Goal: Task Accomplishment & Management: Manage account settings

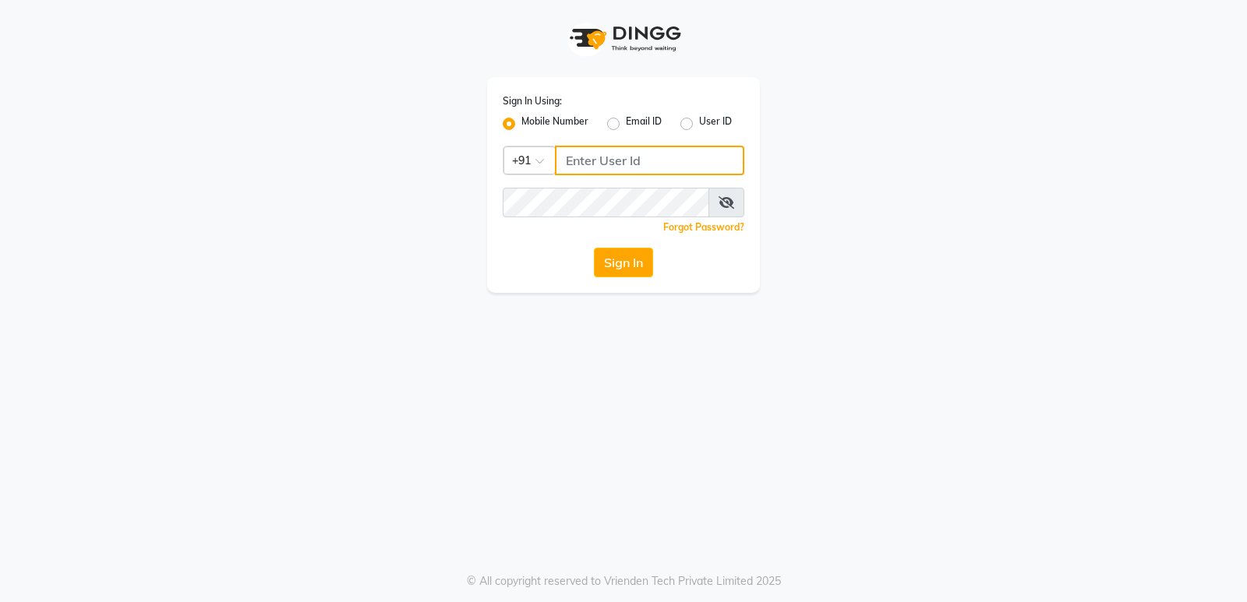
click at [671, 155] on input "Username" at bounding box center [649, 161] width 189 height 30
type input "8390067662"
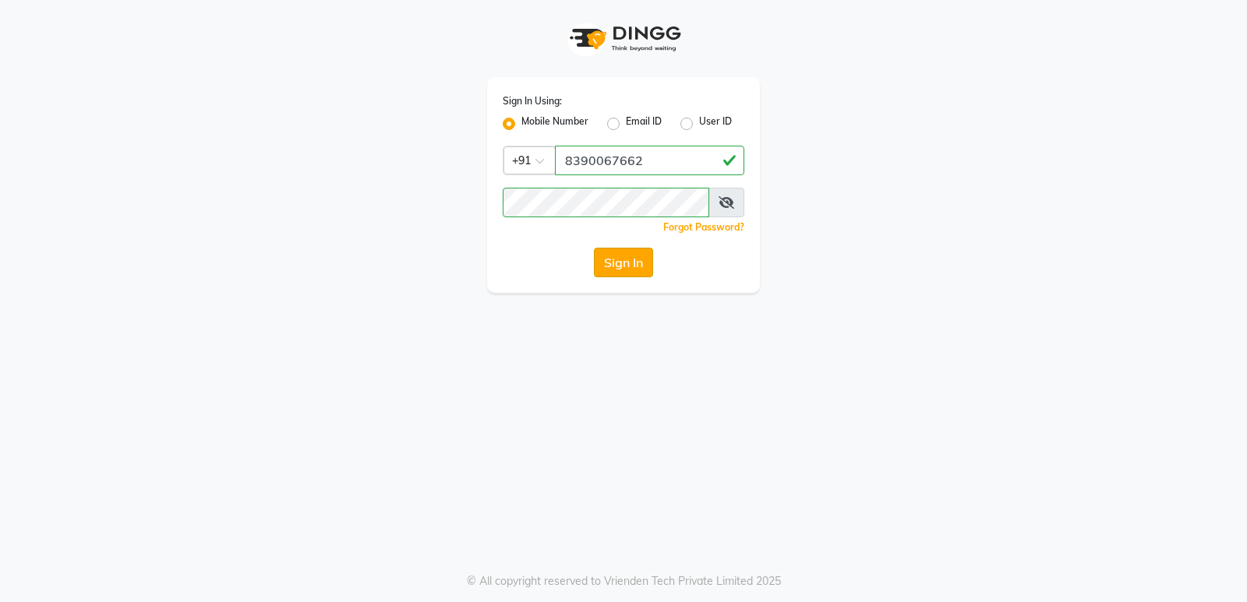
click at [609, 263] on button "Sign In" at bounding box center [623, 263] width 59 height 30
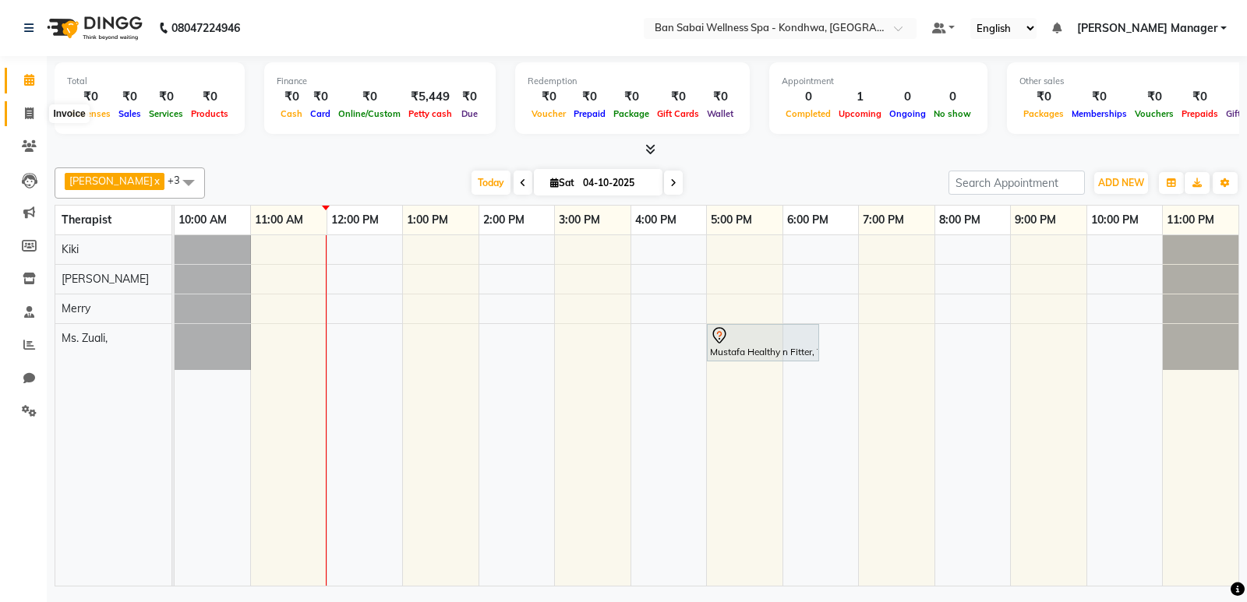
drag, startPoint x: 29, startPoint y: 116, endPoint x: 38, endPoint y: 122, distance: 10.8
click at [30, 117] on icon at bounding box center [29, 114] width 9 height 12
select select "8227"
select select "service"
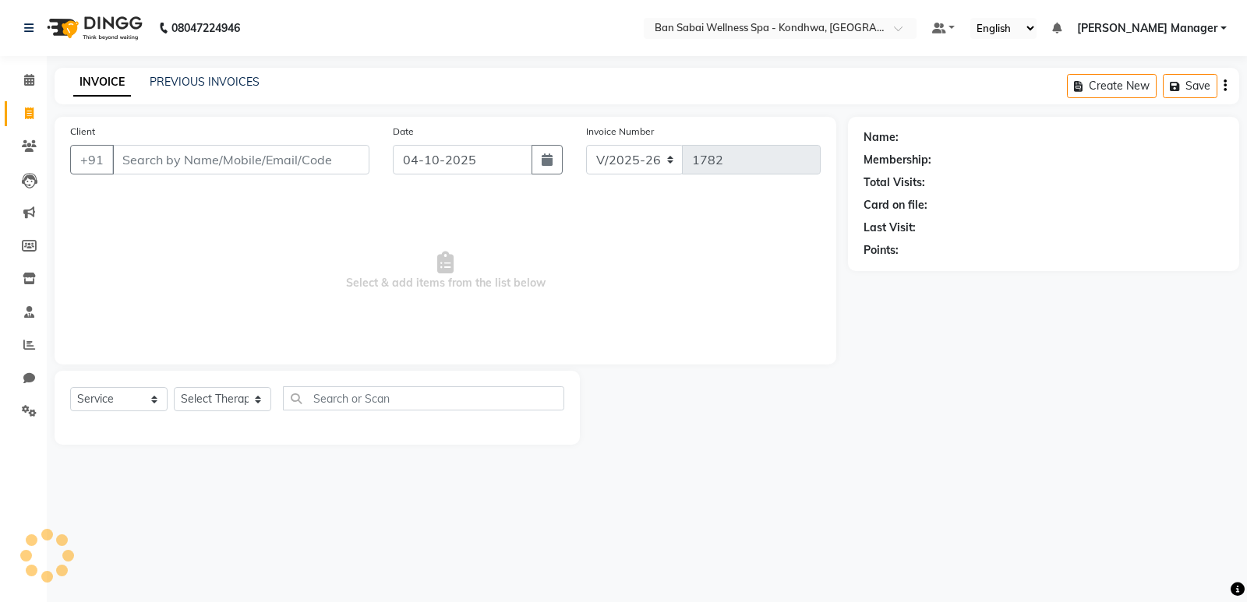
click at [211, 153] on input "Client" at bounding box center [240, 160] width 257 height 30
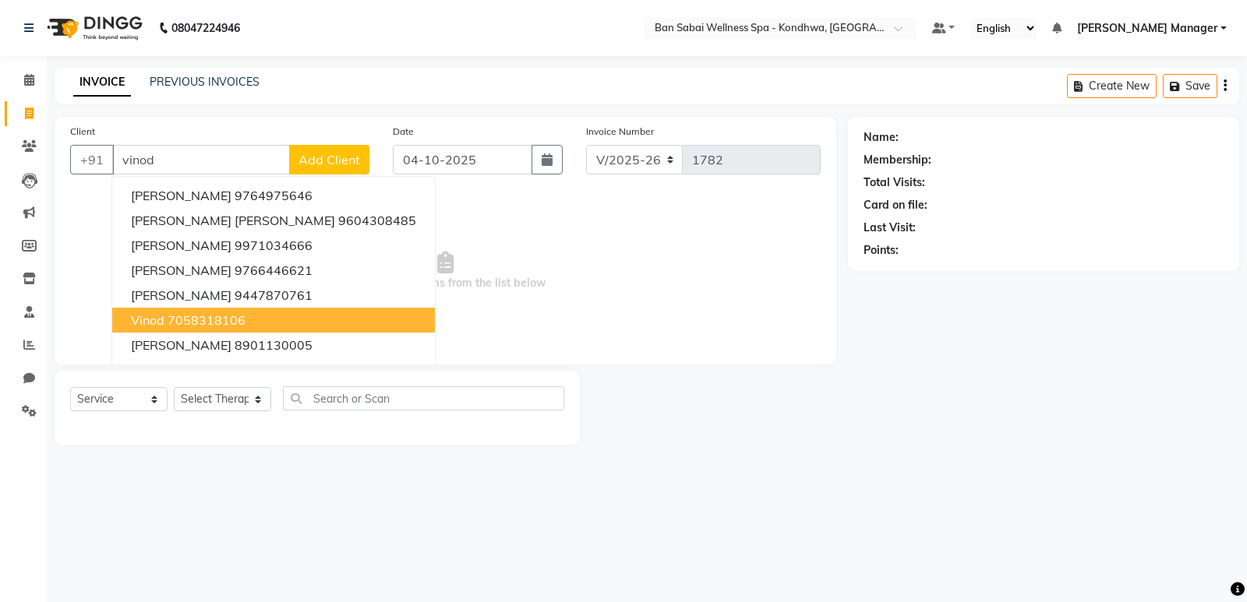
click at [225, 324] on ngb-highlight "7058318106" at bounding box center [207, 320] width 78 height 16
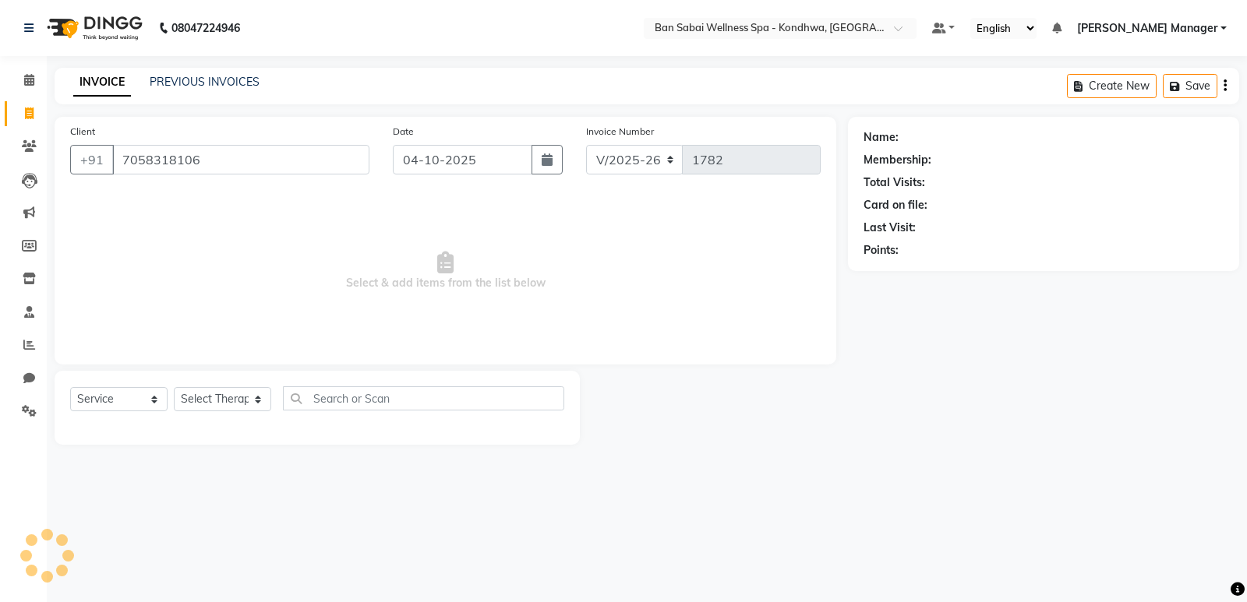
type input "7058318106"
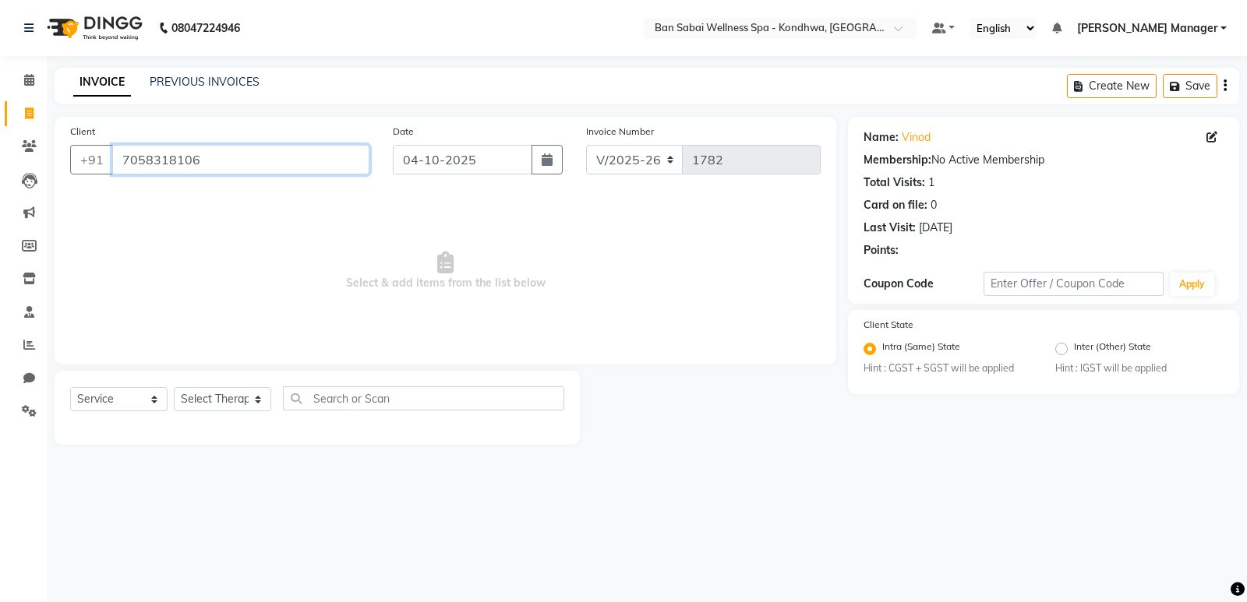
drag, startPoint x: 203, startPoint y: 157, endPoint x: 123, endPoint y: 154, distance: 79.5
click at [123, 154] on input "7058318106" at bounding box center [240, 160] width 257 height 30
click at [26, 152] on span at bounding box center [29, 147] width 27 height 18
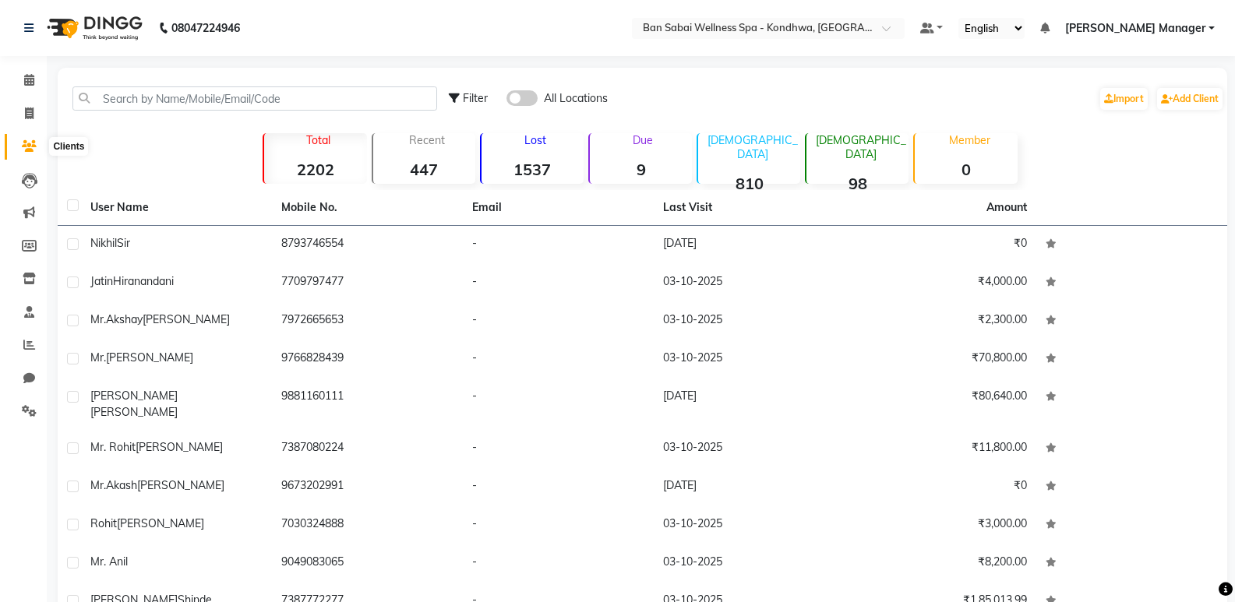
click at [30, 148] on icon at bounding box center [29, 146] width 15 height 12
click at [219, 96] on input "text" at bounding box center [254, 98] width 365 height 24
click at [277, 101] on input "text" at bounding box center [254, 98] width 365 height 24
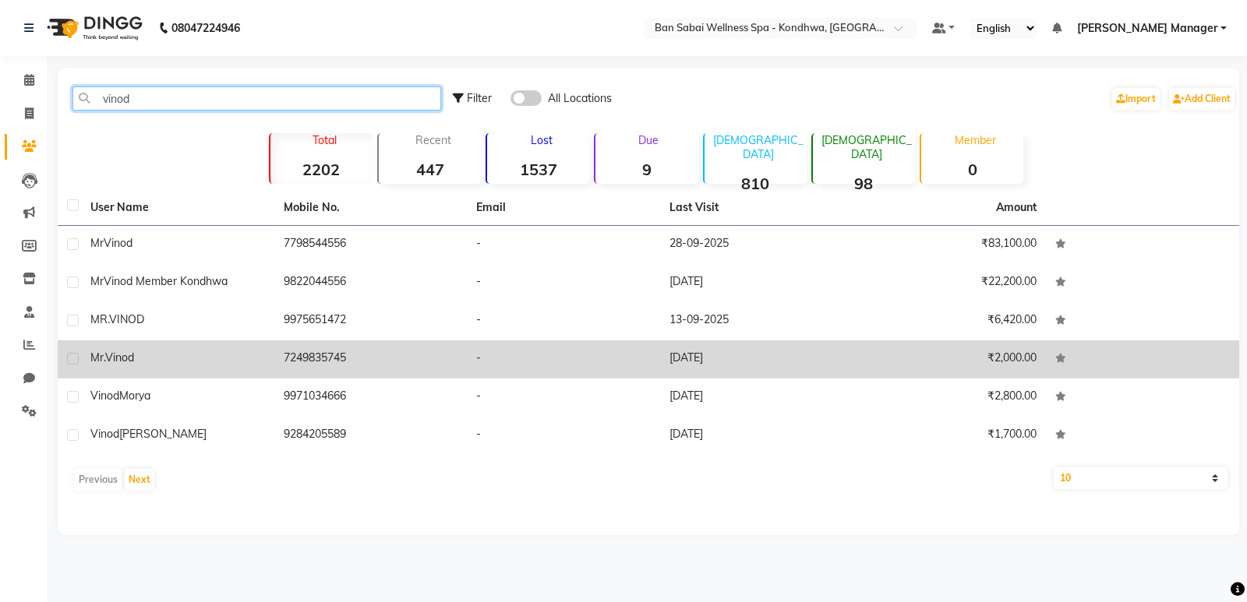
type input "vinod"
click at [372, 358] on td "7249835745" at bounding box center [370, 360] width 193 height 38
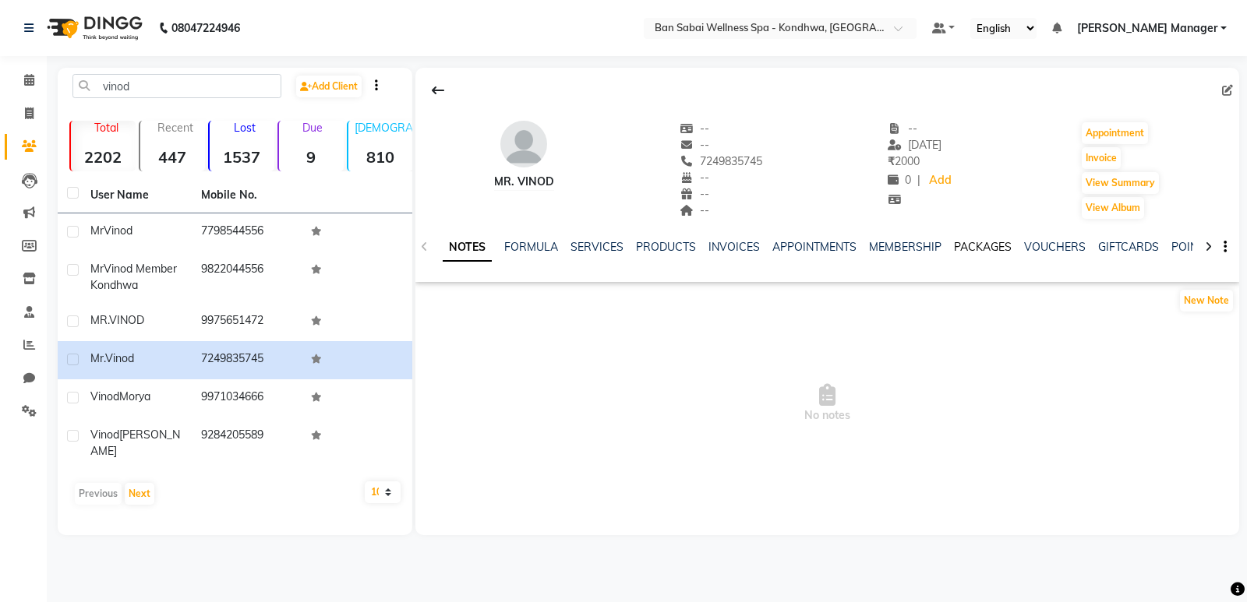
click at [973, 243] on link "PACKAGES" at bounding box center [983, 247] width 58 height 14
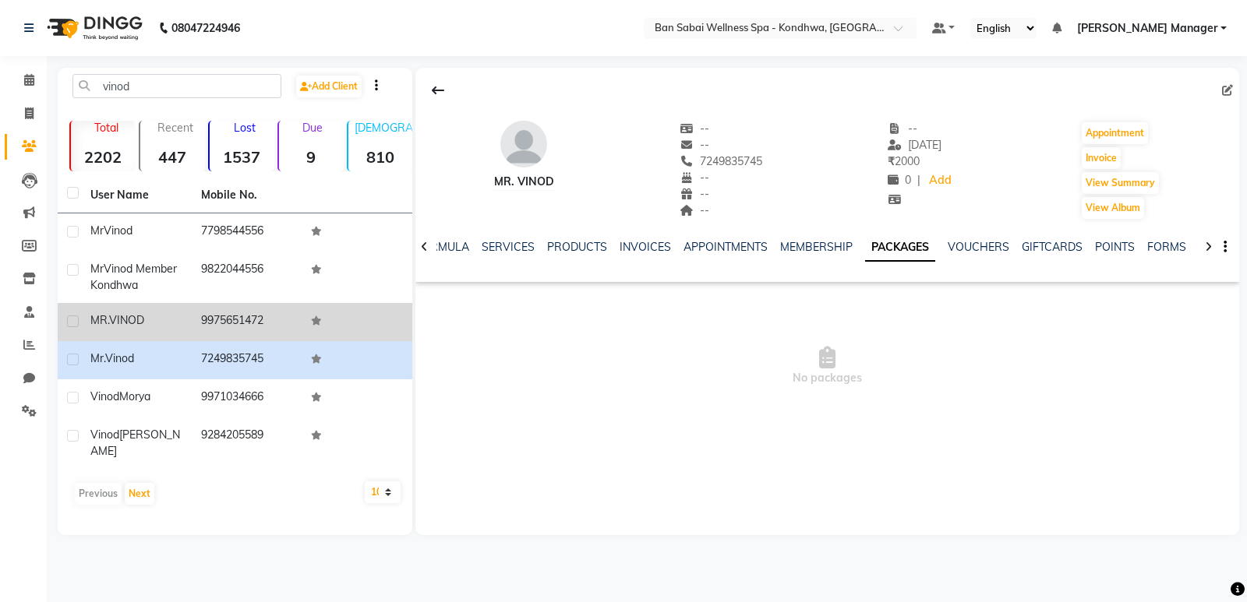
click at [277, 328] on td "9975651472" at bounding box center [247, 322] width 111 height 38
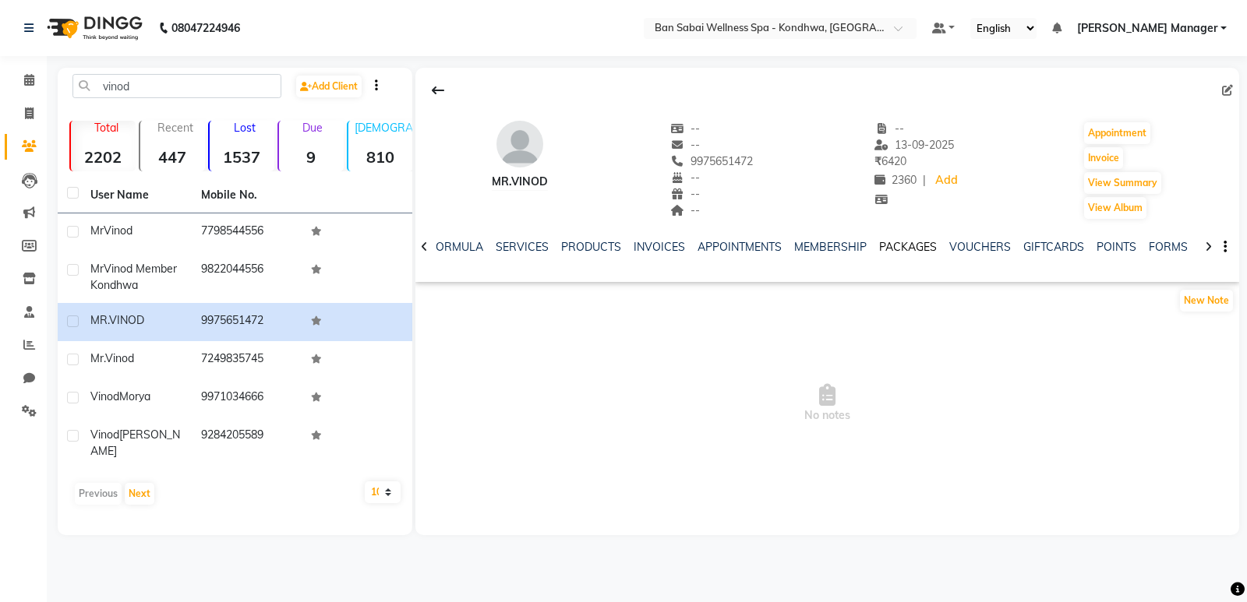
click at [889, 245] on link "PACKAGES" at bounding box center [908, 247] width 58 height 14
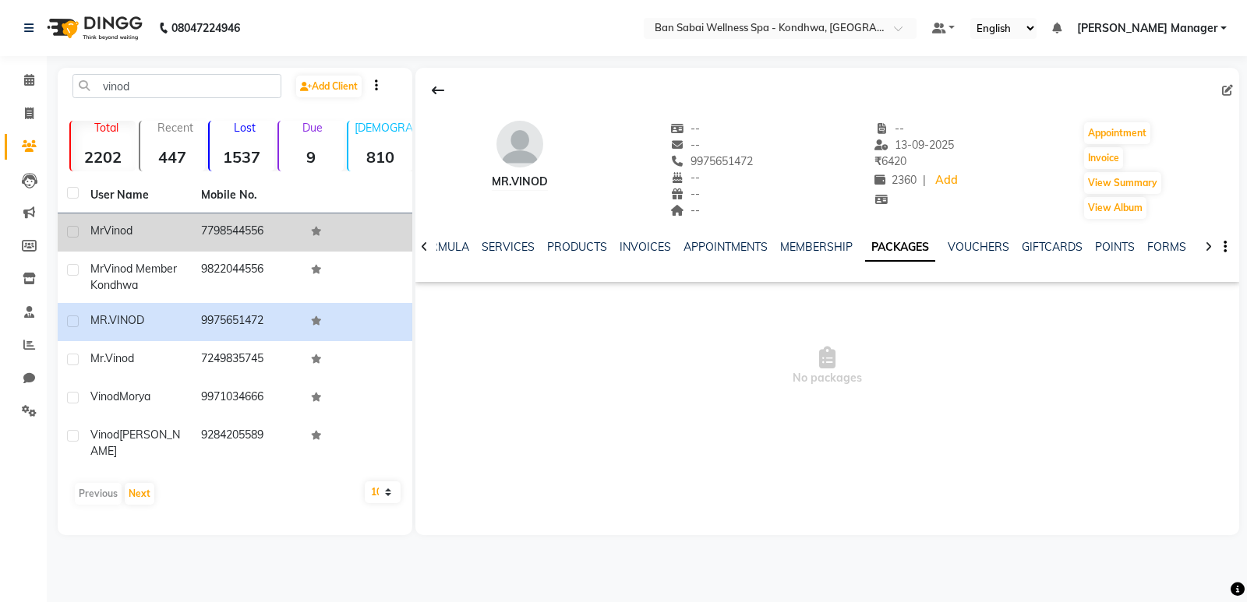
click at [238, 241] on td "7798544556" at bounding box center [247, 233] width 111 height 38
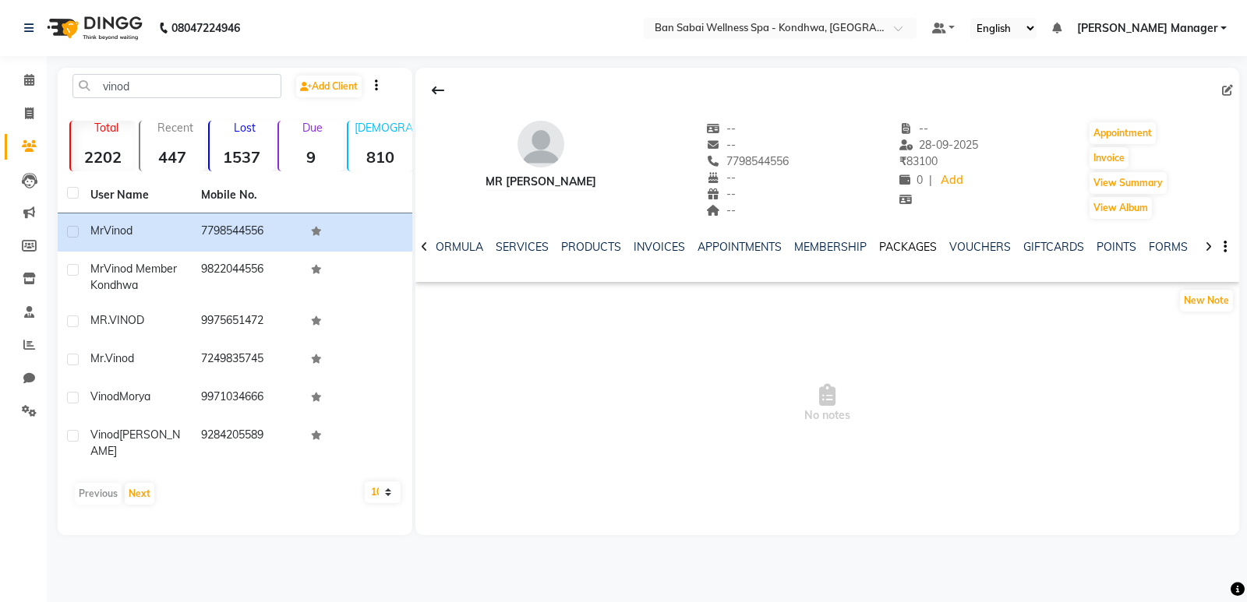
click at [906, 251] on link "PACKAGES" at bounding box center [908, 247] width 58 height 14
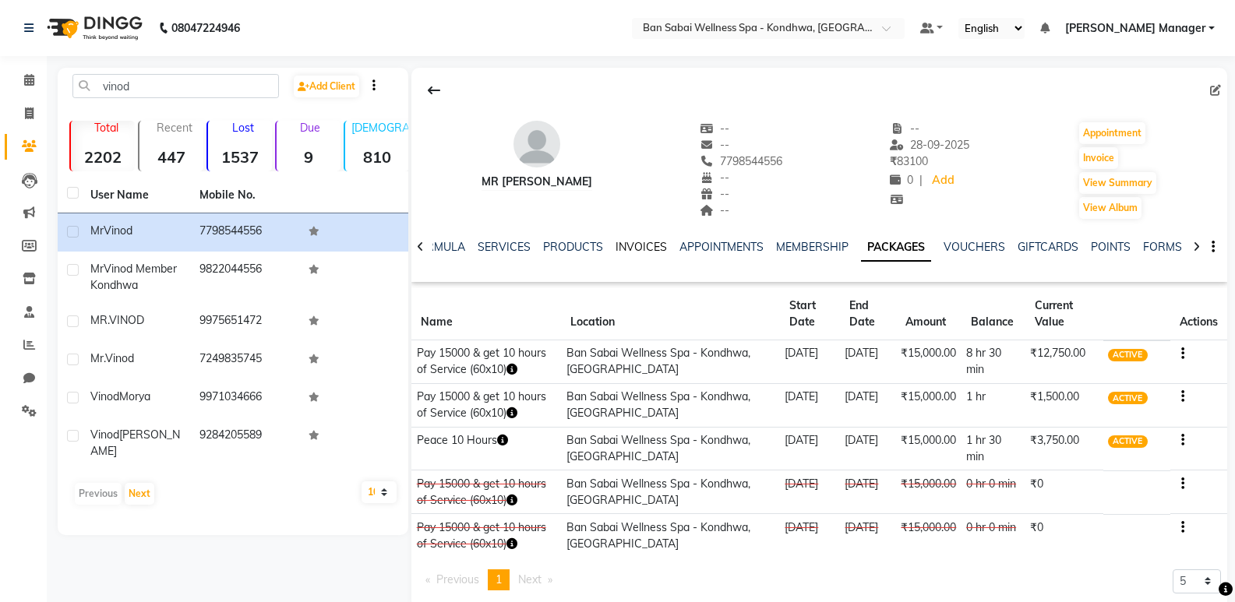
click at [621, 247] on link "INVOICES" at bounding box center [641, 247] width 51 height 14
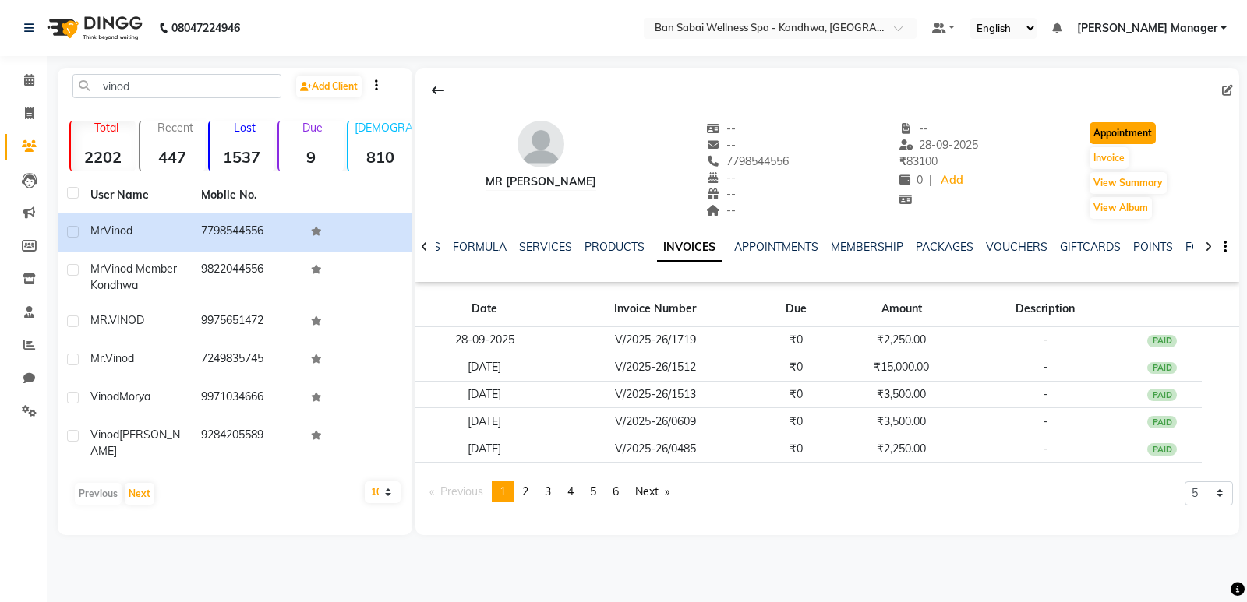
click at [1110, 133] on button "Appointment" at bounding box center [1122, 133] width 66 height 22
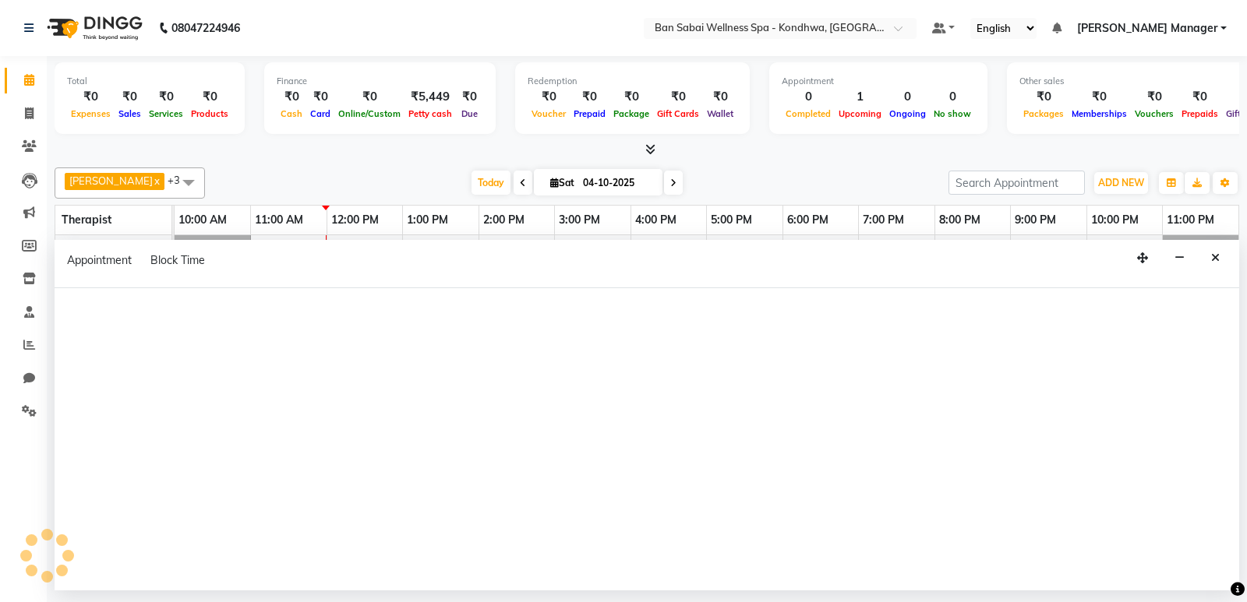
select select "tentative"
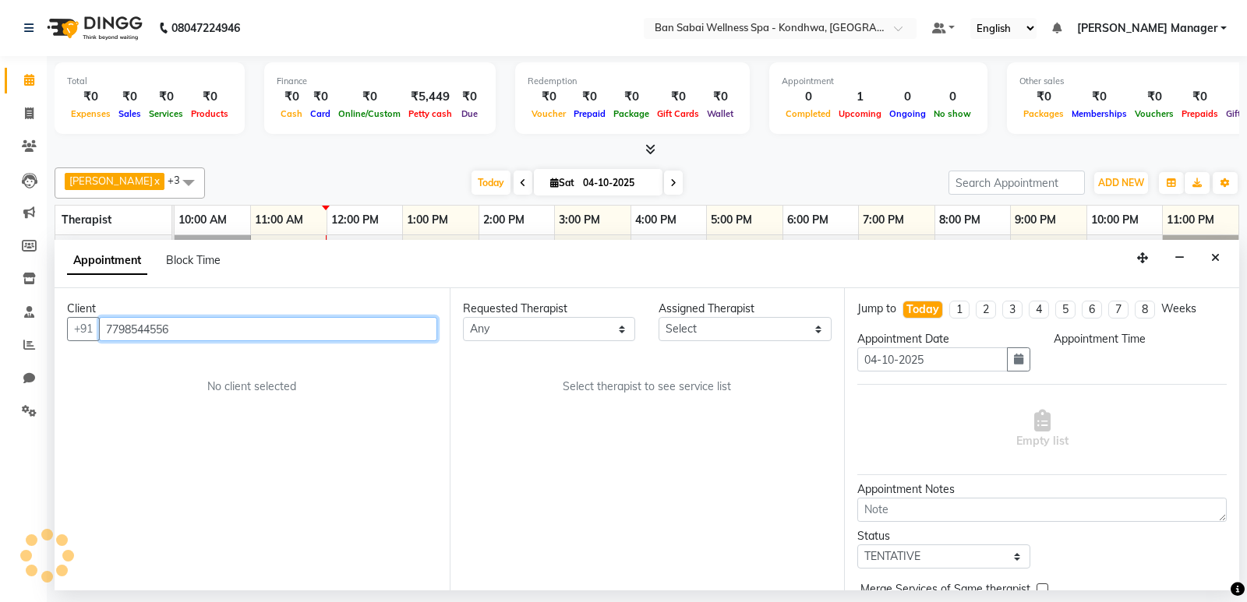
select select "660"
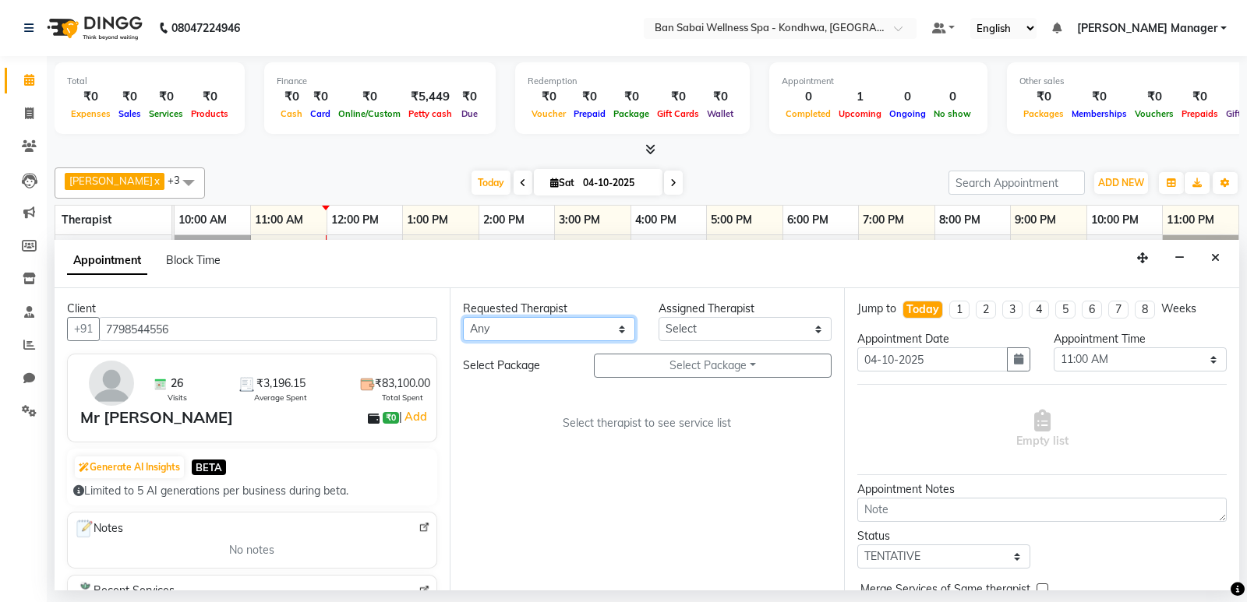
click at [531, 330] on select "Any Kiki [PERSON_NAME] [PERSON_NAME] Ms. Zuali," at bounding box center [549, 329] width 173 height 24
select select "78604"
click at [463, 317] on select "Any Kiki [PERSON_NAME] [PERSON_NAME] Ms. Zuali," at bounding box center [549, 329] width 173 height 24
select select "78604"
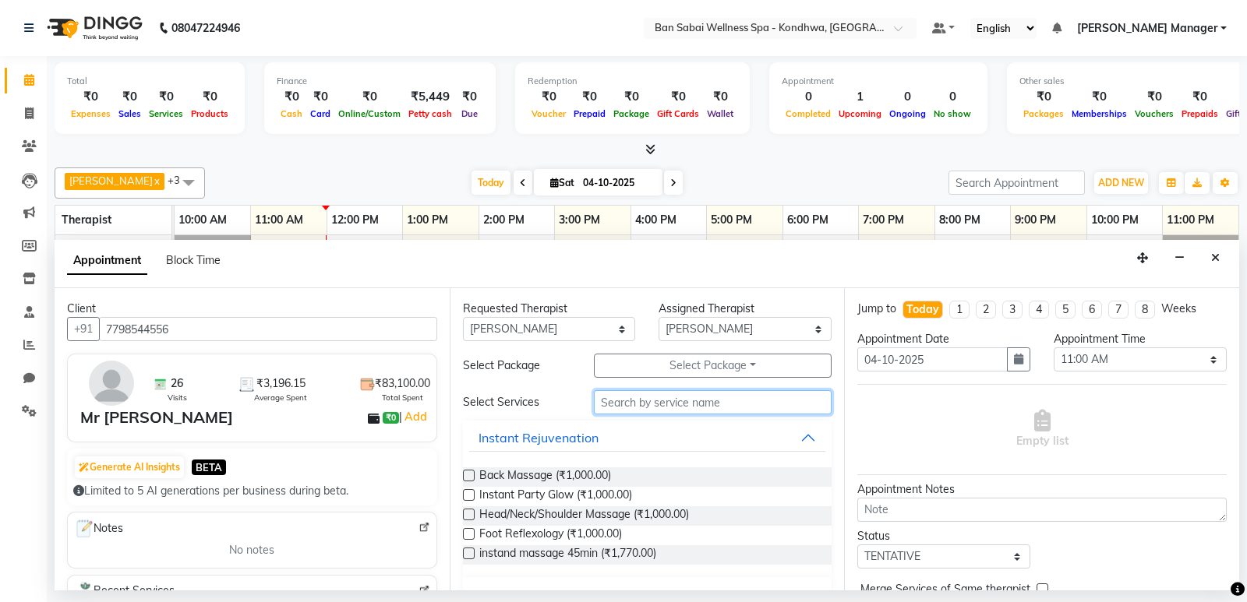
click at [629, 394] on input "text" at bounding box center [713, 402] width 238 height 24
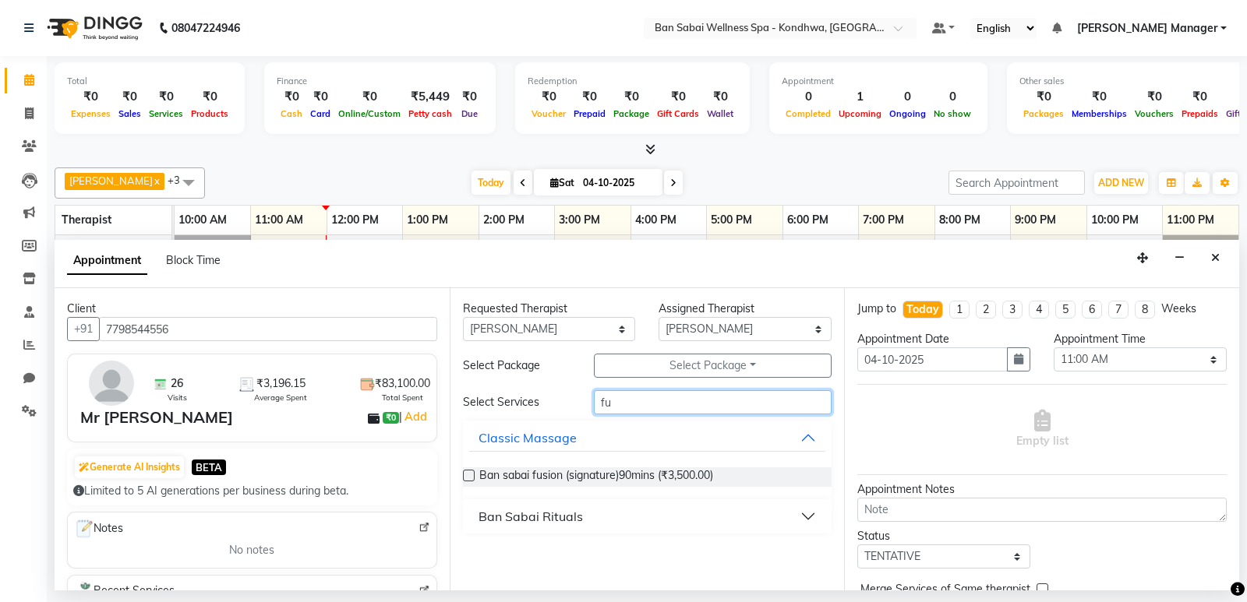
type input "fu"
click at [478, 473] on div "Ban sabai fusion (signature)90mins (₹3,500.00)" at bounding box center [647, 477] width 369 height 19
click at [471, 478] on label at bounding box center [469, 476] width 12 height 12
click at [471, 478] on input "checkbox" at bounding box center [468, 477] width 10 height 10
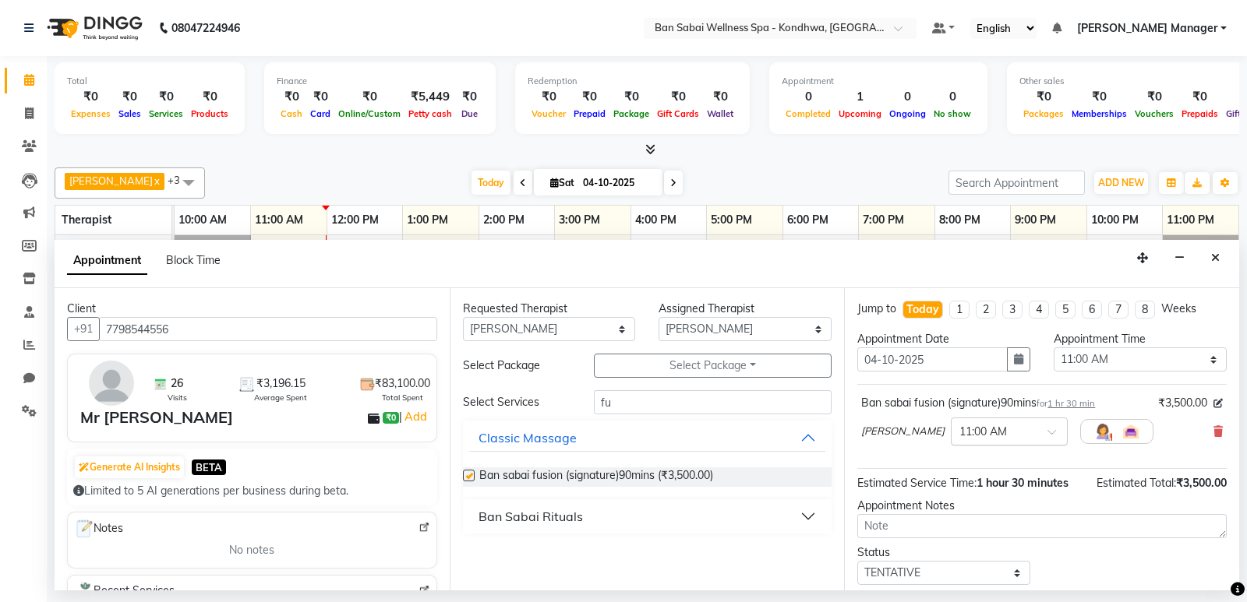
checkbox input "false"
click at [959, 431] on input "text" at bounding box center [993, 430] width 69 height 16
click at [951, 535] on div "12:20 PM" at bounding box center [1008, 531] width 115 height 29
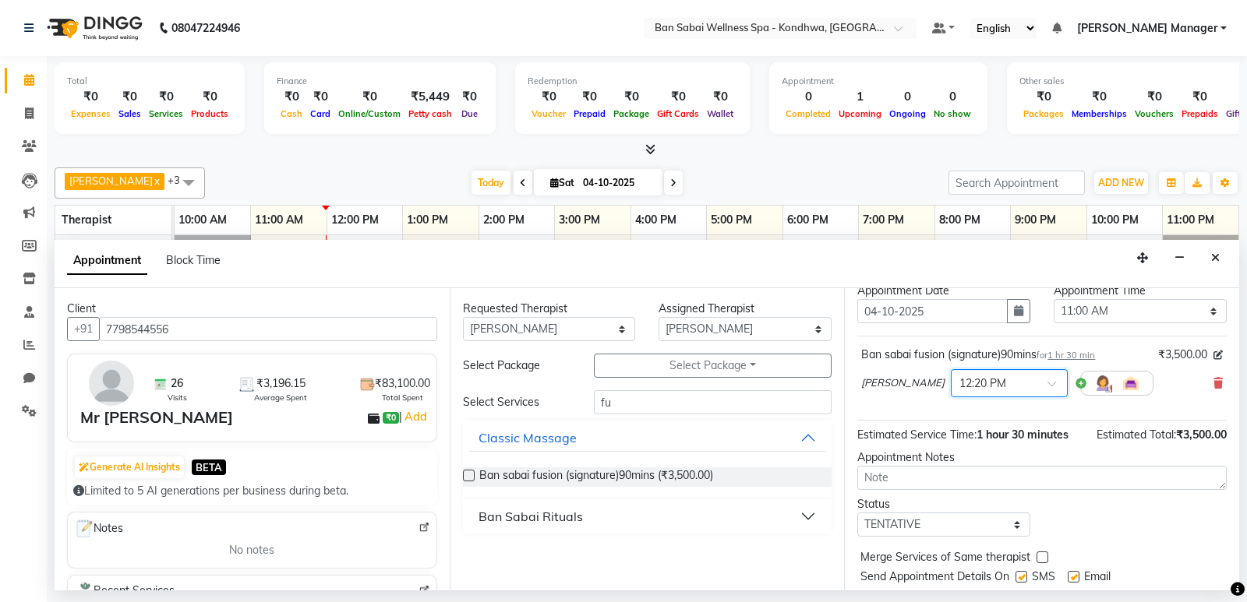
scroll to position [93, 0]
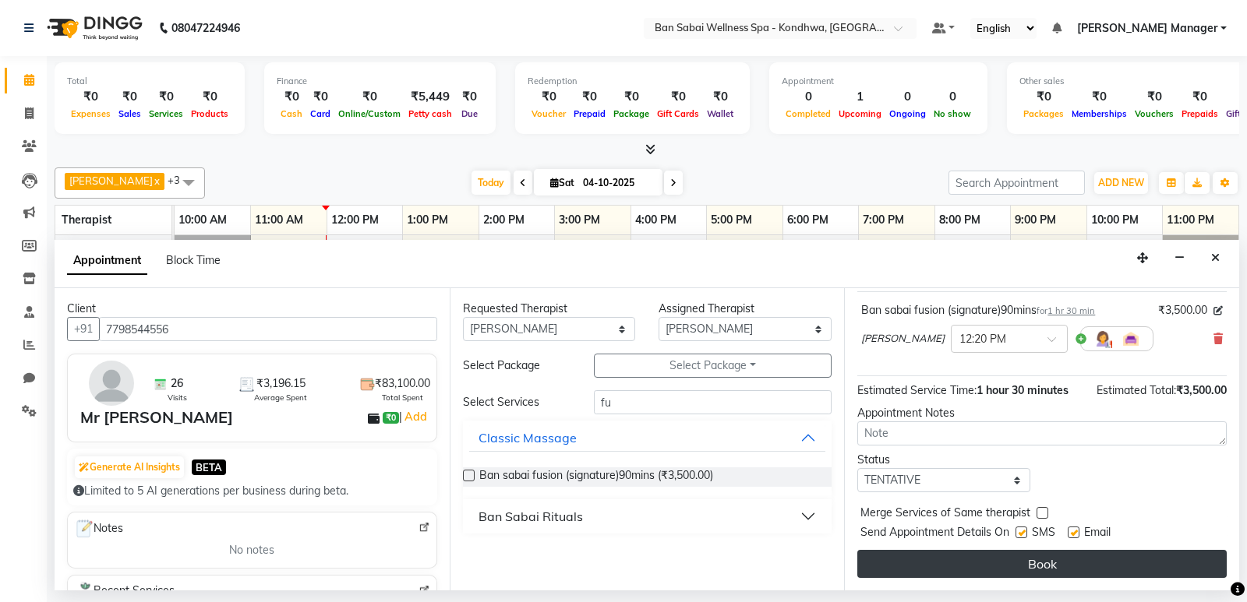
click at [938, 554] on button "Book" at bounding box center [1041, 564] width 369 height 28
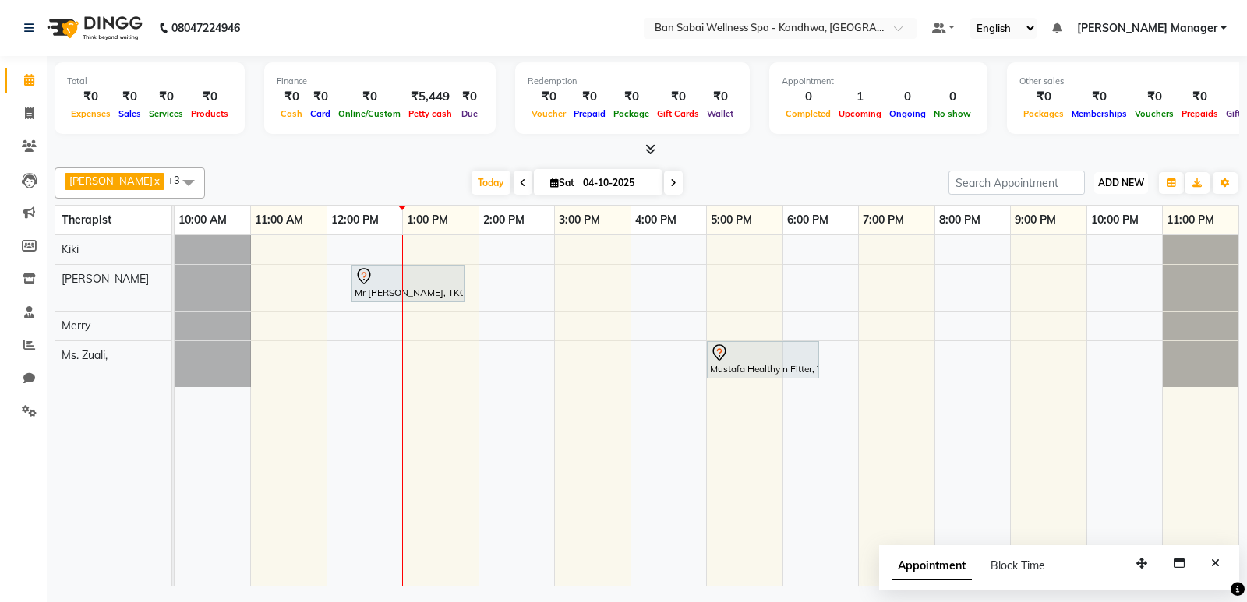
click at [1119, 184] on span "ADD NEW" at bounding box center [1121, 183] width 46 height 12
click at [25, 144] on icon at bounding box center [29, 146] width 15 height 12
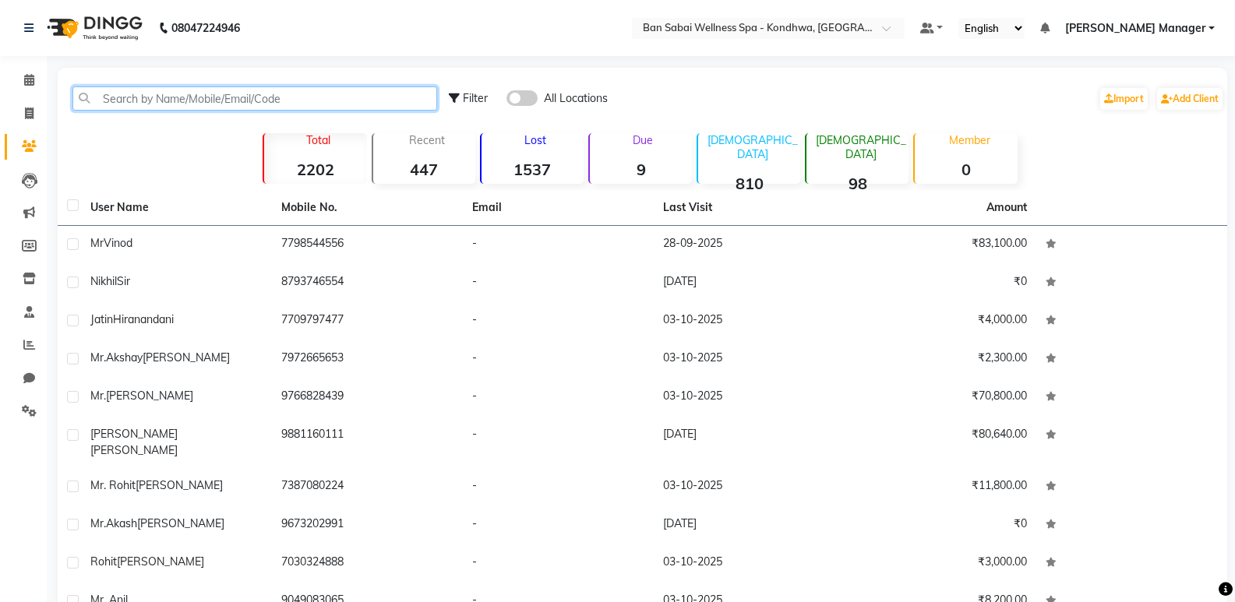
click at [214, 105] on input "text" at bounding box center [254, 98] width 365 height 24
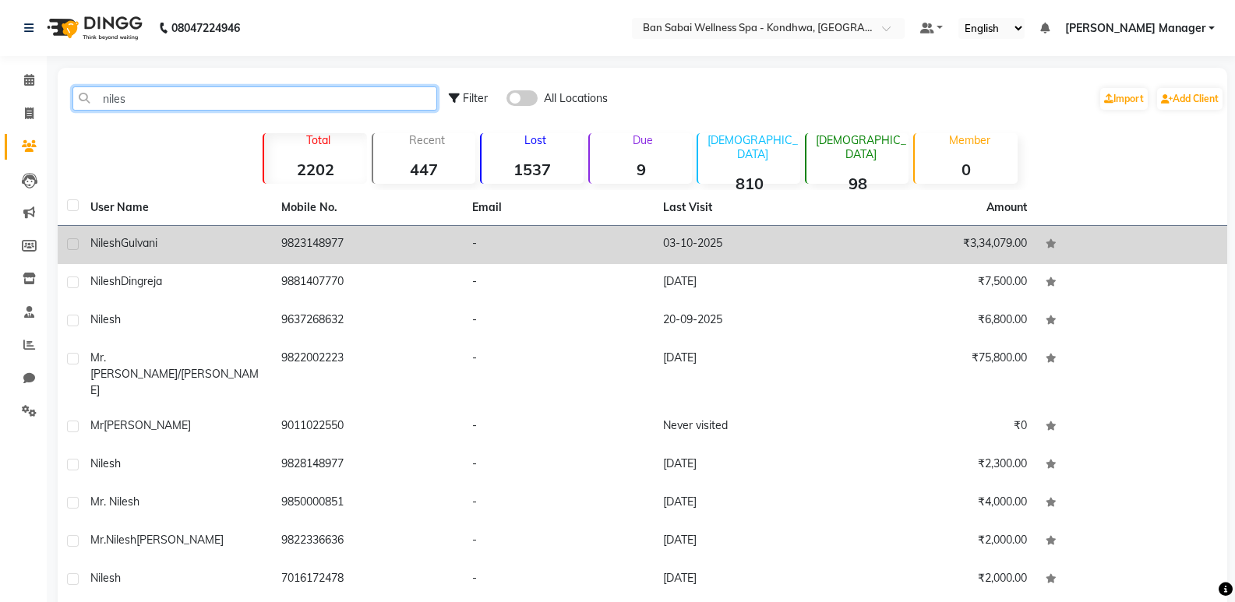
type input "niles"
click at [412, 242] on td "9823148977" at bounding box center [367, 245] width 191 height 38
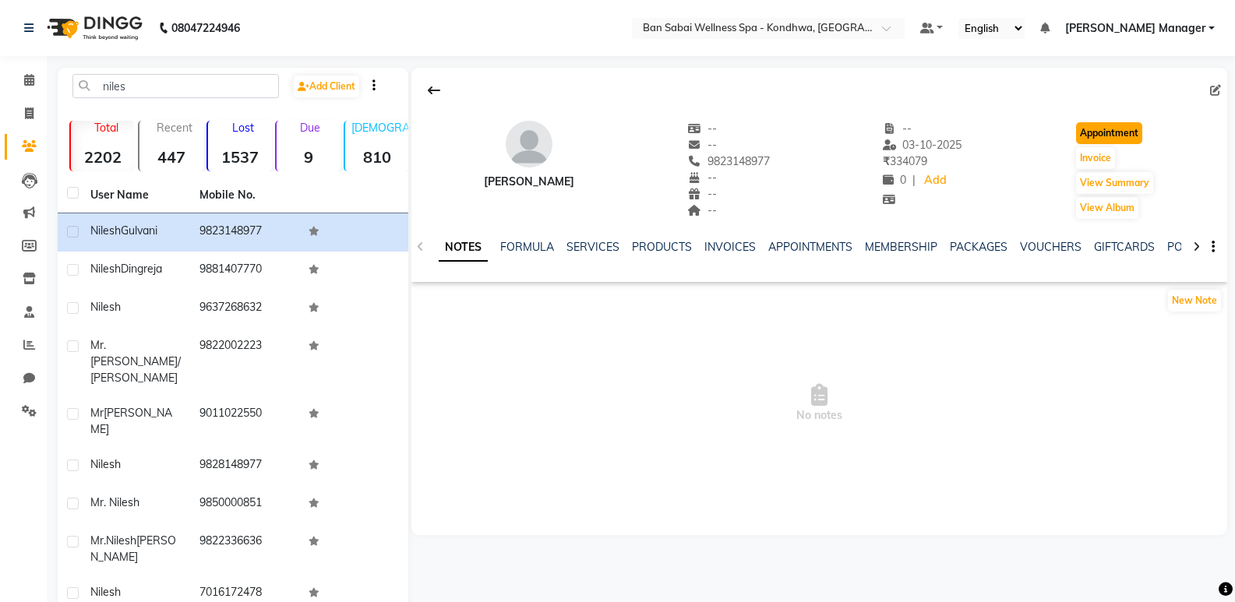
click at [1093, 124] on button "Appointment" at bounding box center [1109, 133] width 66 height 22
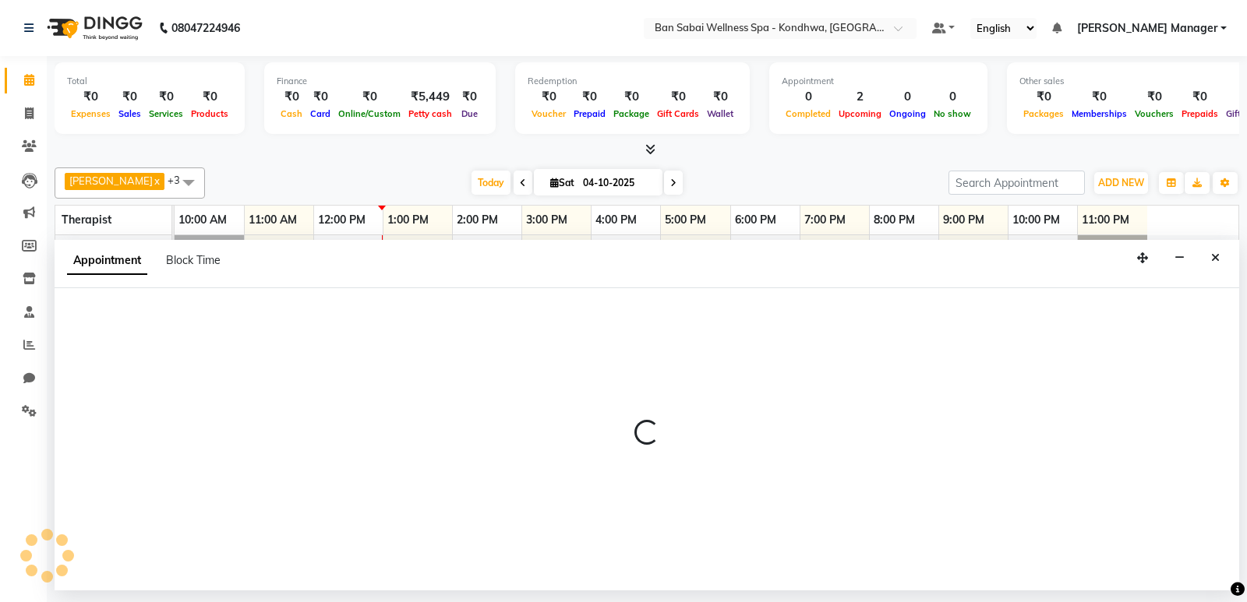
select select "660"
select select "tentative"
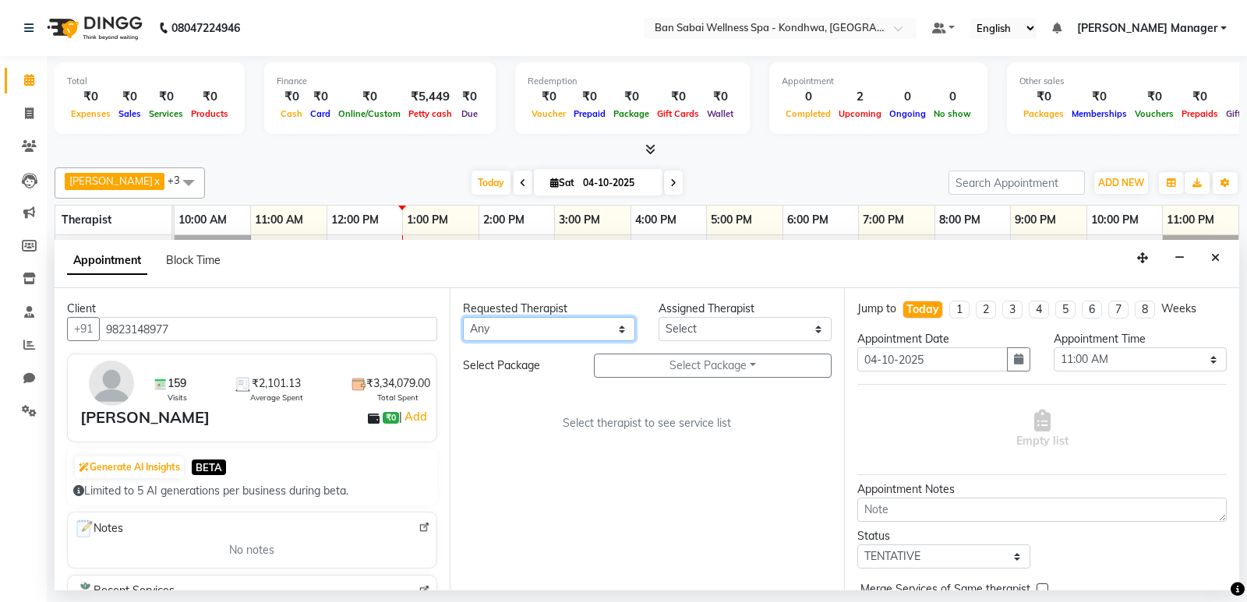
click at [518, 334] on select "Any Kiki [PERSON_NAME] [PERSON_NAME] Ms. Zuali," at bounding box center [549, 329] width 173 height 24
select select "78586"
click at [463, 317] on select "Any Kiki [PERSON_NAME] [PERSON_NAME] Ms. Zuali," at bounding box center [549, 329] width 173 height 24
select select "78586"
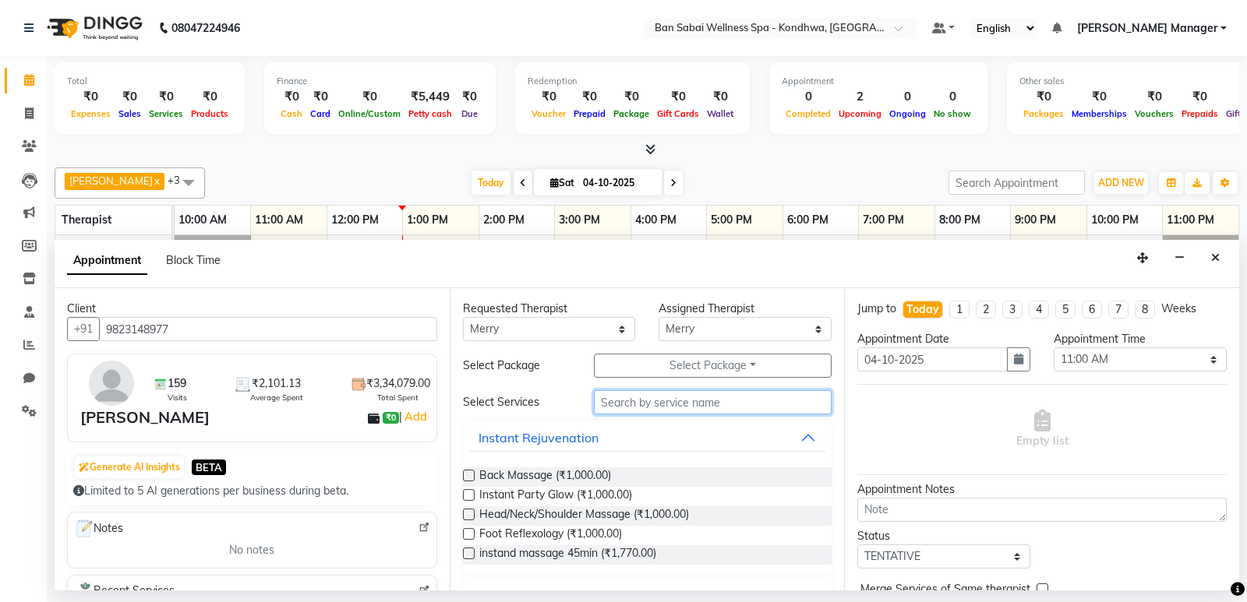
click at [669, 401] on input "text" at bounding box center [713, 402] width 238 height 24
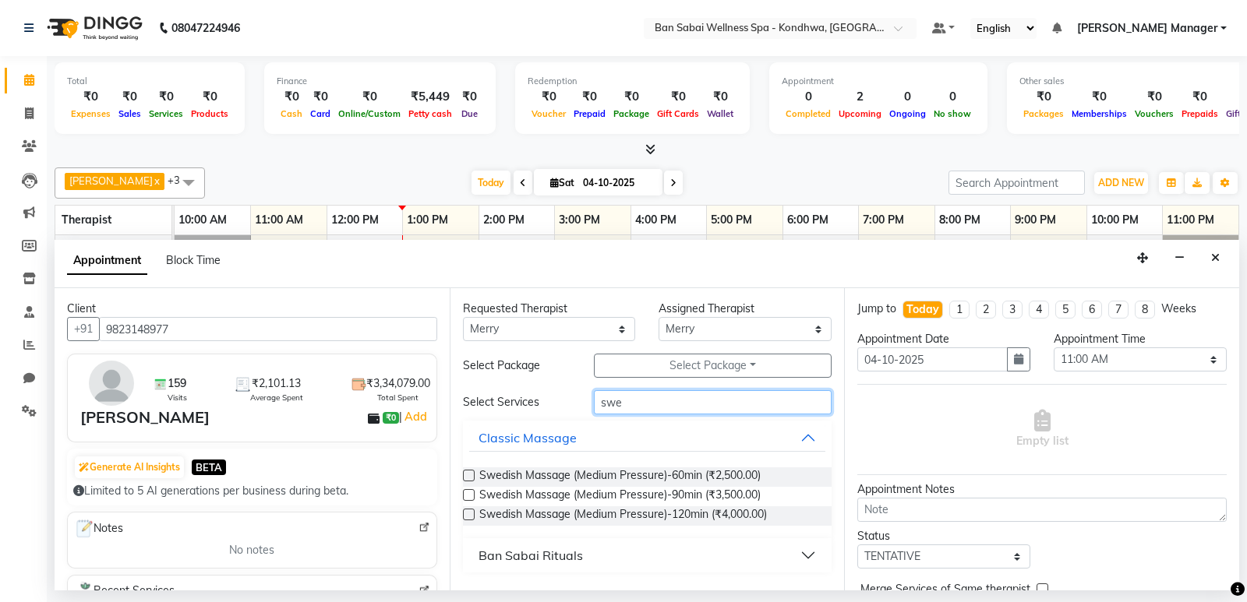
type input "swe"
click at [464, 496] on label at bounding box center [469, 495] width 12 height 12
click at [464, 496] on input "checkbox" at bounding box center [468, 497] width 10 height 10
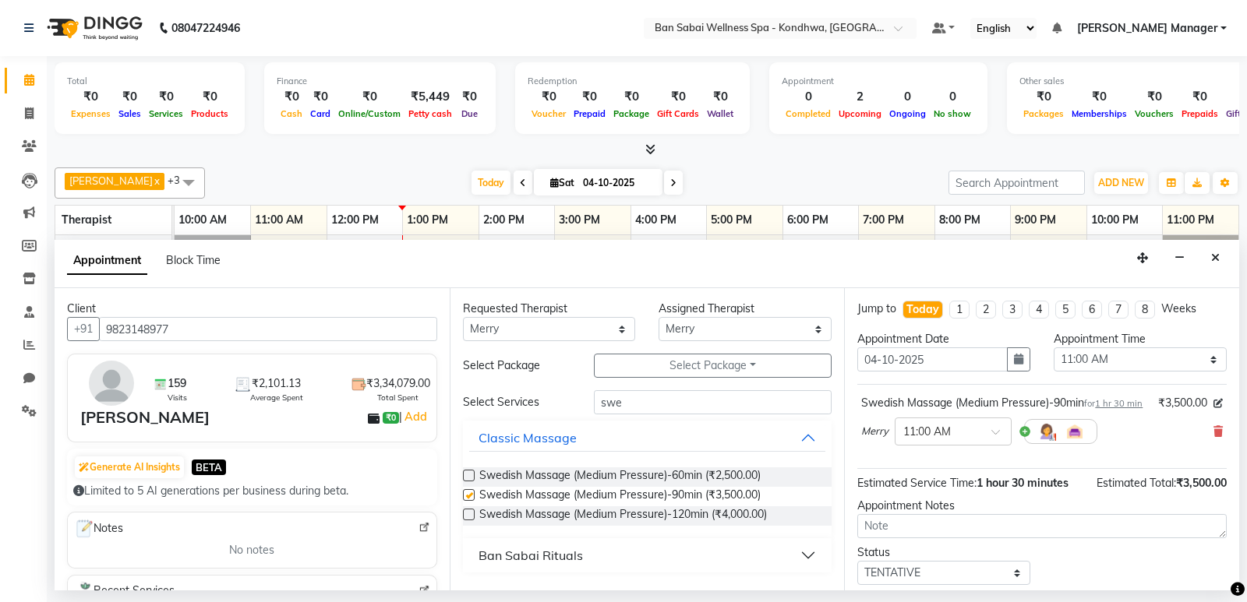
checkbox input "false"
click at [966, 439] on input "text" at bounding box center [937, 430] width 69 height 16
click at [941, 516] on div "02:30 PM" at bounding box center [952, 502] width 115 height 29
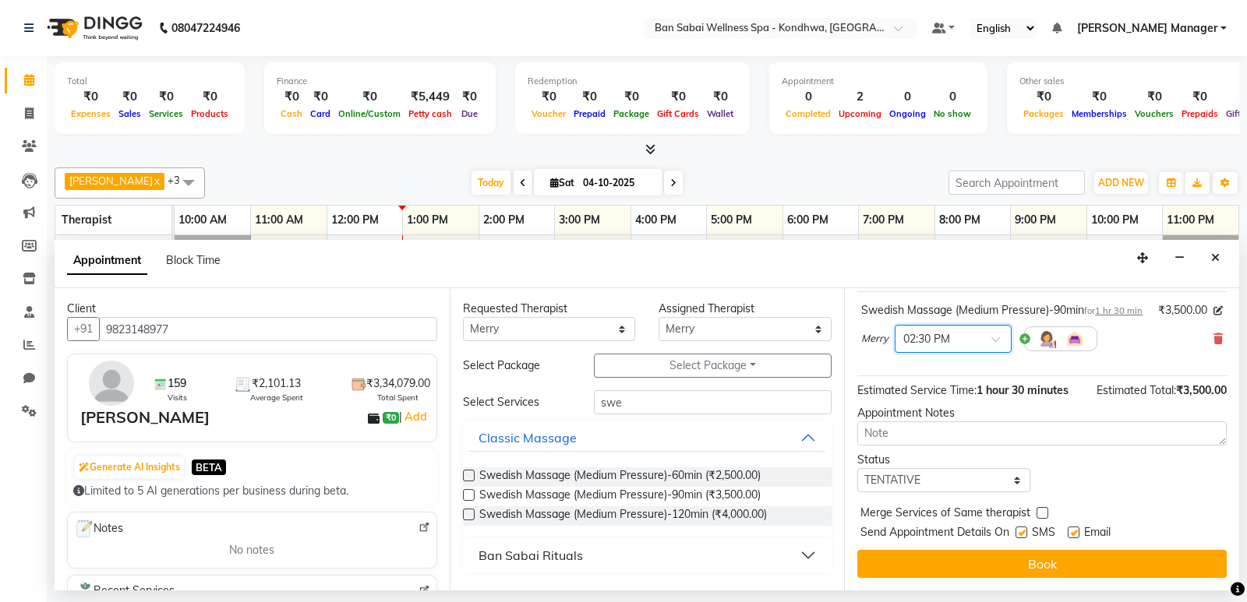
scroll to position [109, 0]
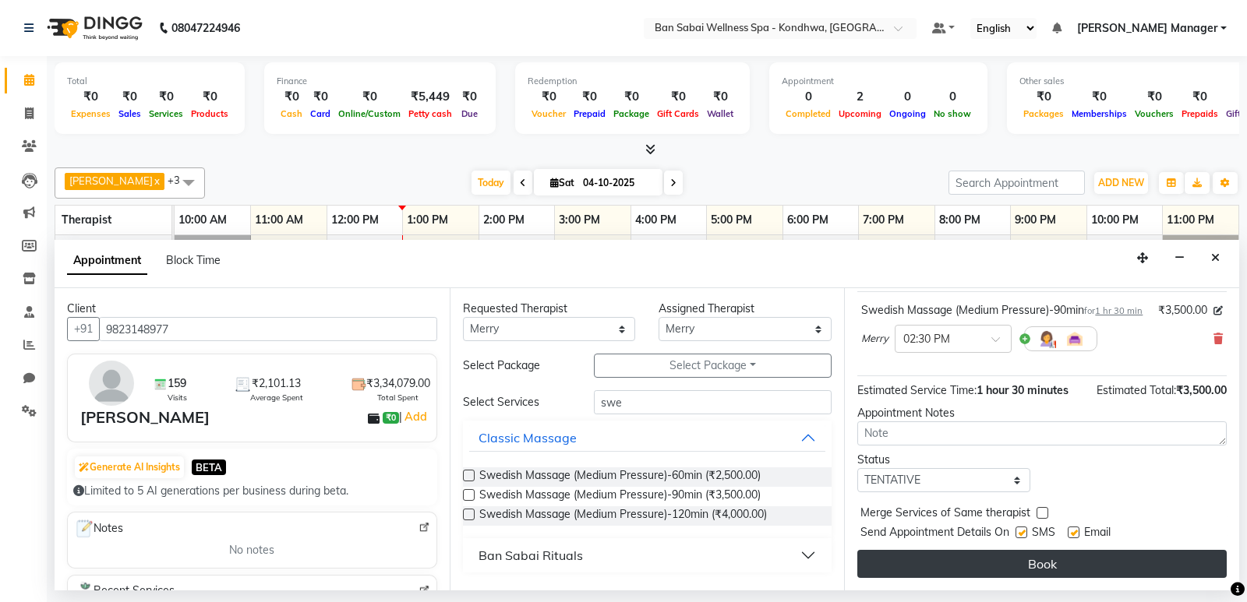
click at [922, 559] on button "Book" at bounding box center [1041, 564] width 369 height 28
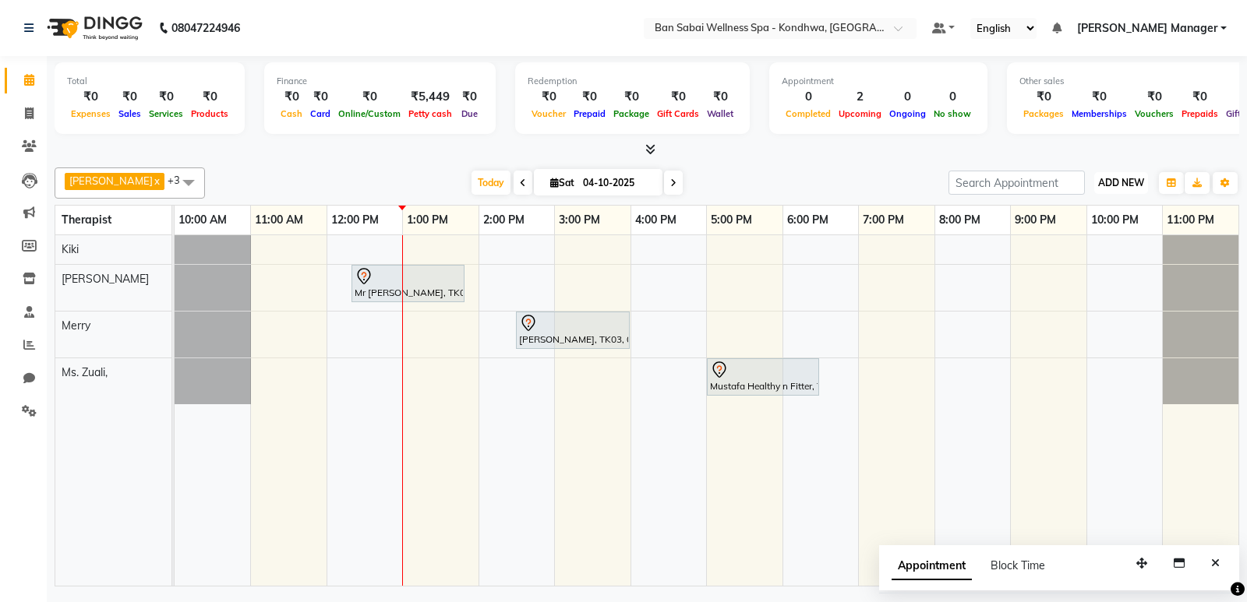
click at [1132, 175] on button "ADD NEW Toggle Dropdown" at bounding box center [1121, 183] width 54 height 22
click at [1073, 208] on button "Add Appointment" at bounding box center [1085, 213] width 123 height 20
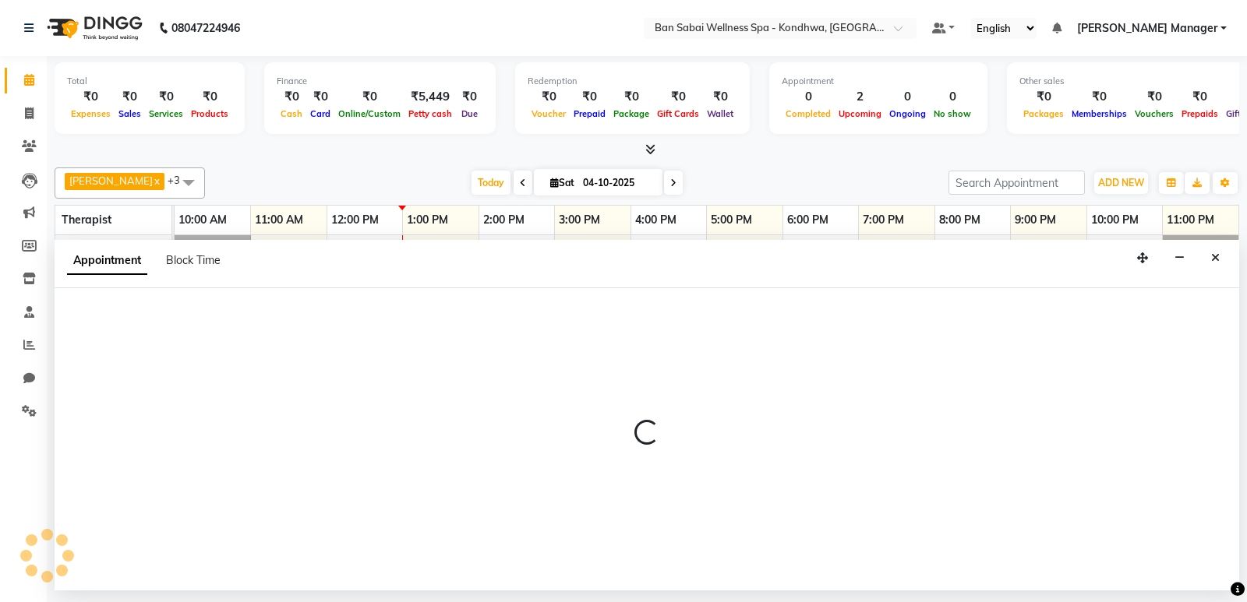
select select "660"
select select "tentative"
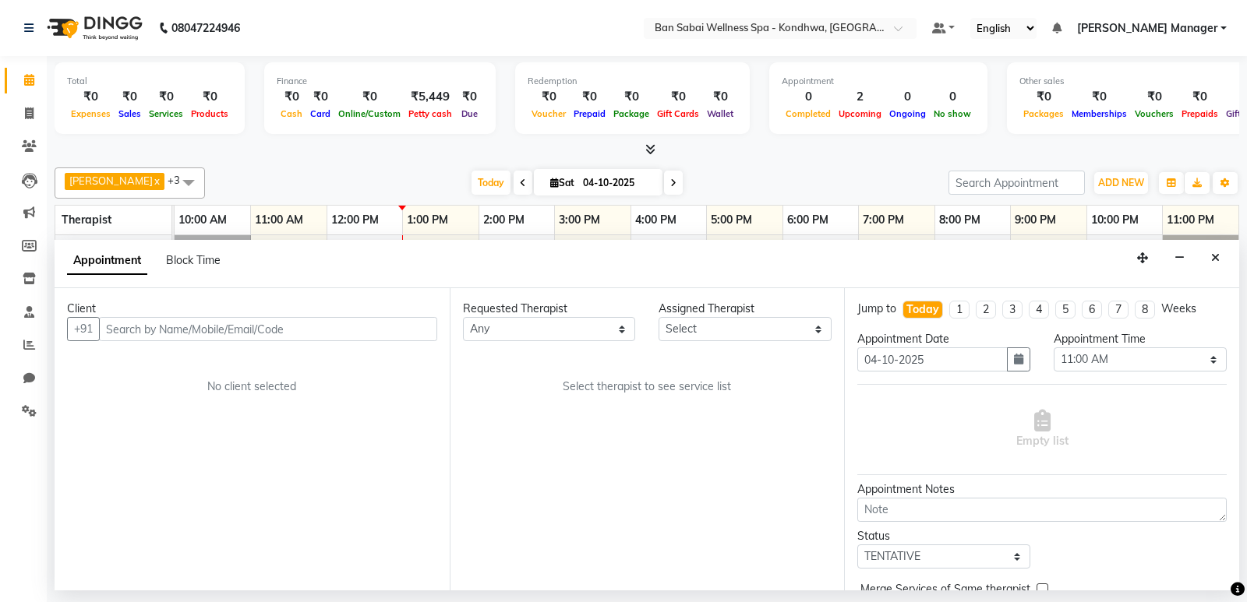
click at [350, 326] on input "text" at bounding box center [268, 329] width 338 height 24
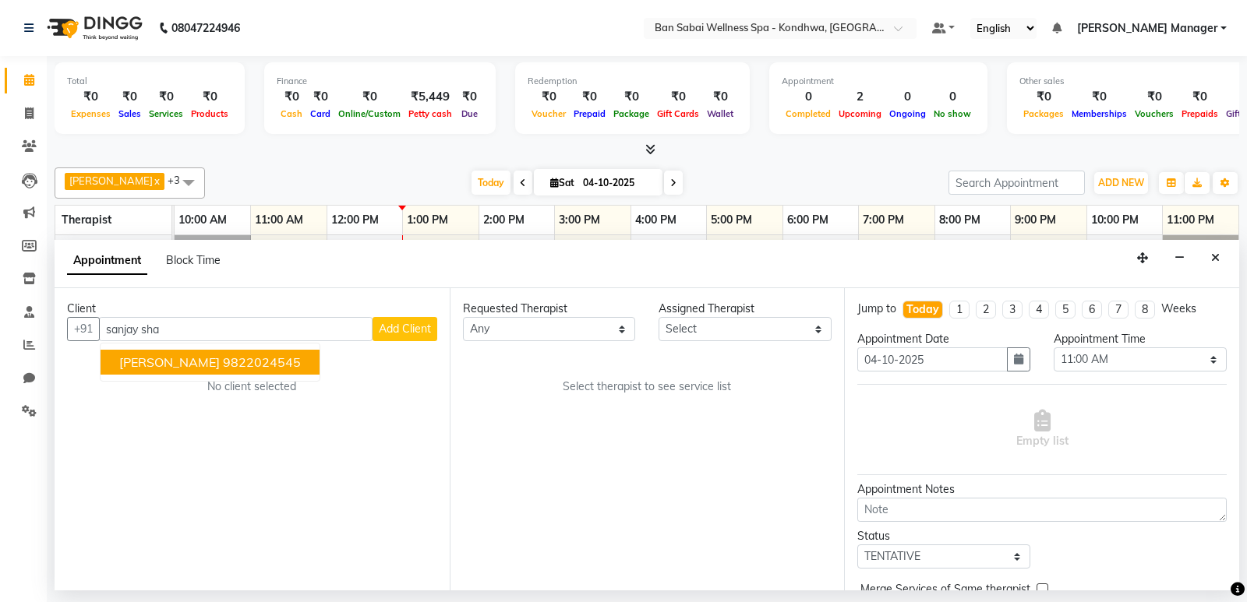
click at [223, 365] on ngb-highlight "9822024545" at bounding box center [262, 363] width 78 height 16
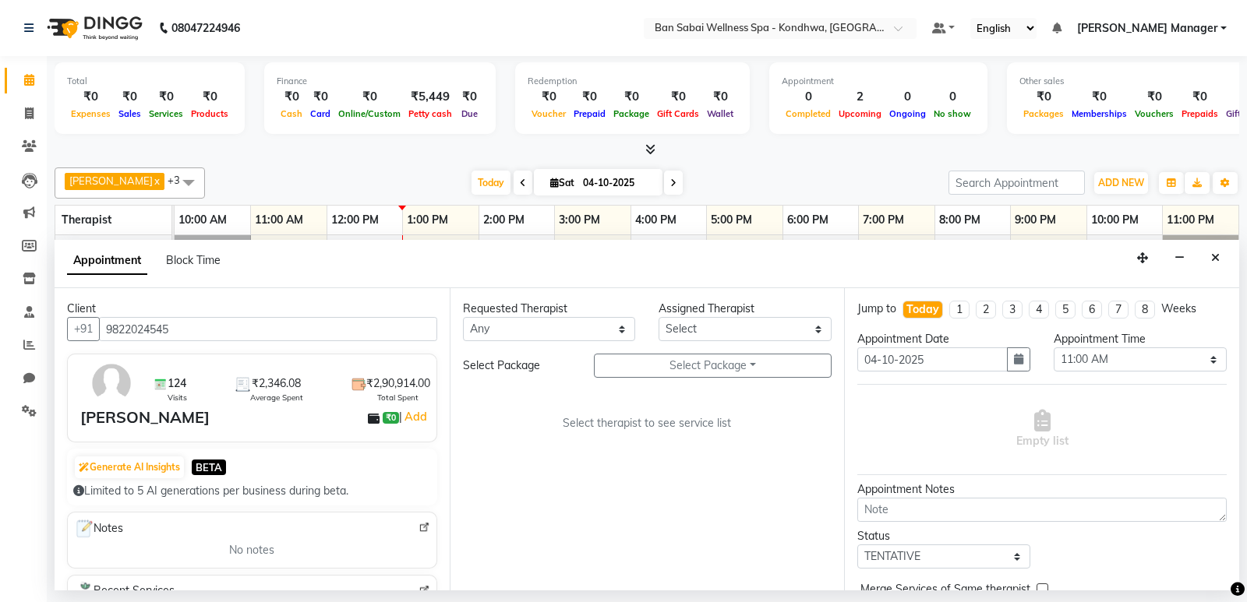
type input "9822024545"
click at [573, 333] on select "Any Kiki [PERSON_NAME] [PERSON_NAME] Ms. Zuali," at bounding box center [549, 329] width 173 height 24
select select "78604"
click at [463, 317] on select "Any Kiki [PERSON_NAME] [PERSON_NAME] Ms. Zuali," at bounding box center [549, 329] width 173 height 24
select select "78604"
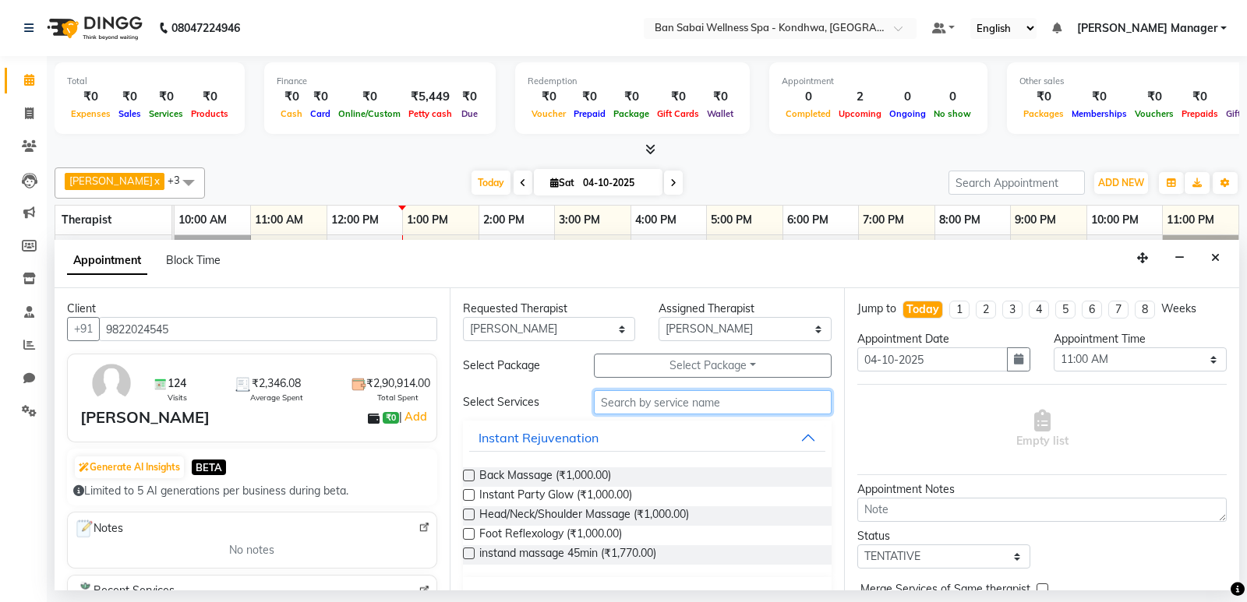
click at [650, 405] on input "text" at bounding box center [713, 402] width 238 height 24
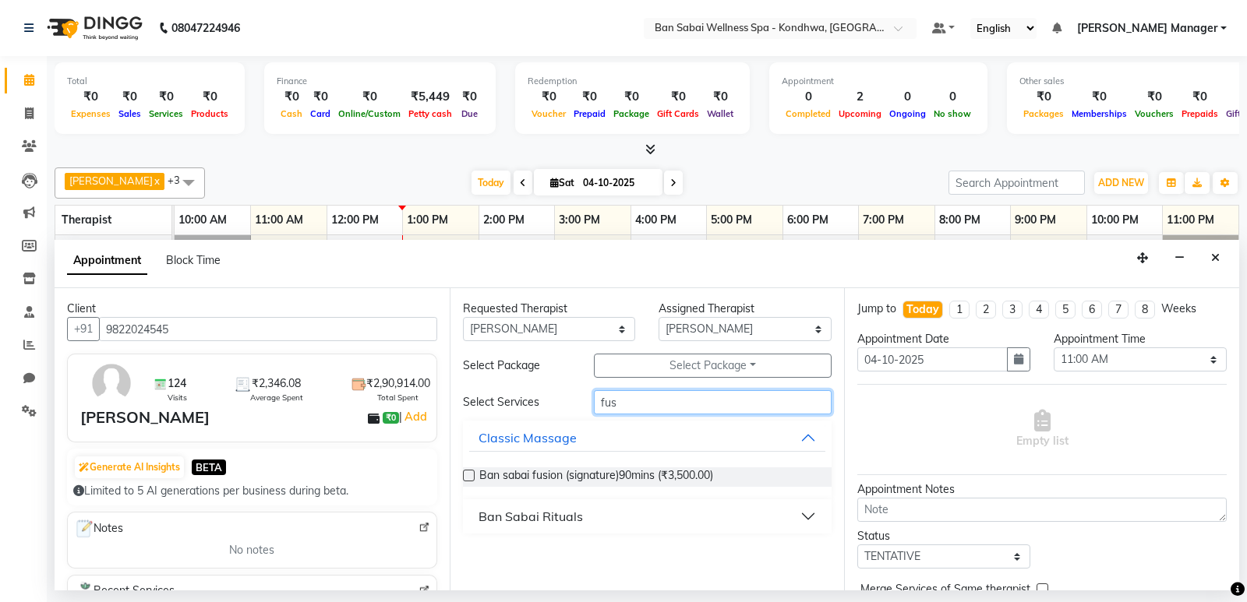
type input "fus"
click at [469, 475] on label at bounding box center [469, 476] width 12 height 12
click at [469, 475] on input "checkbox" at bounding box center [468, 477] width 10 height 10
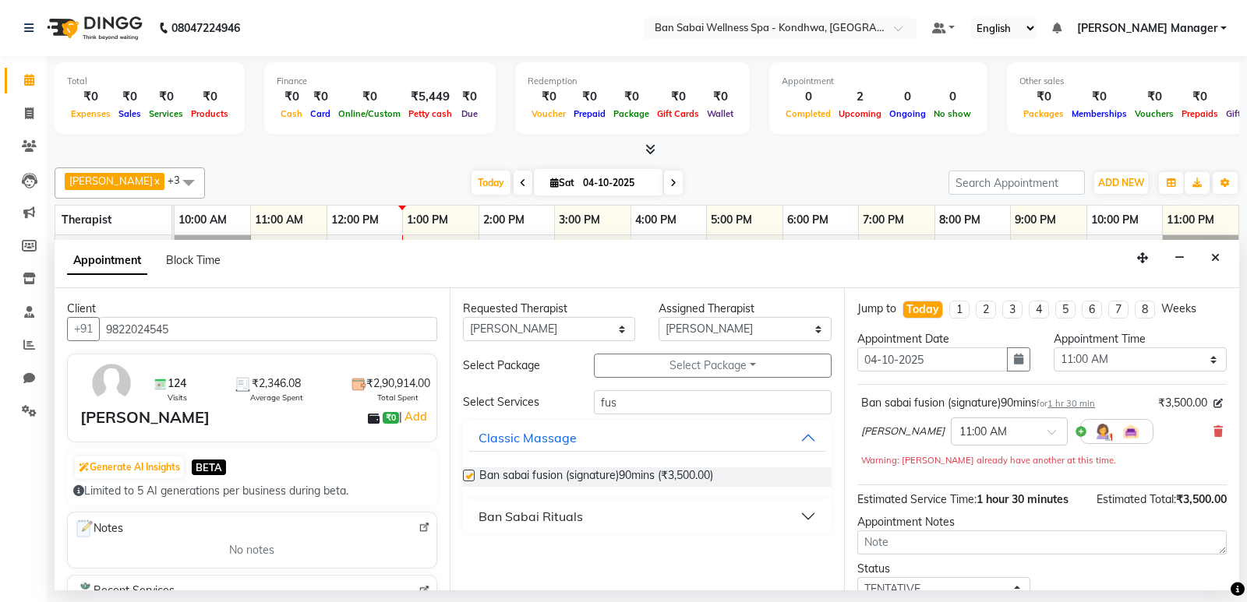
checkbox input "false"
click at [967, 429] on input "text" at bounding box center [993, 430] width 69 height 16
click at [951, 463] on div "03:00 PM" at bounding box center [1008, 469] width 115 height 29
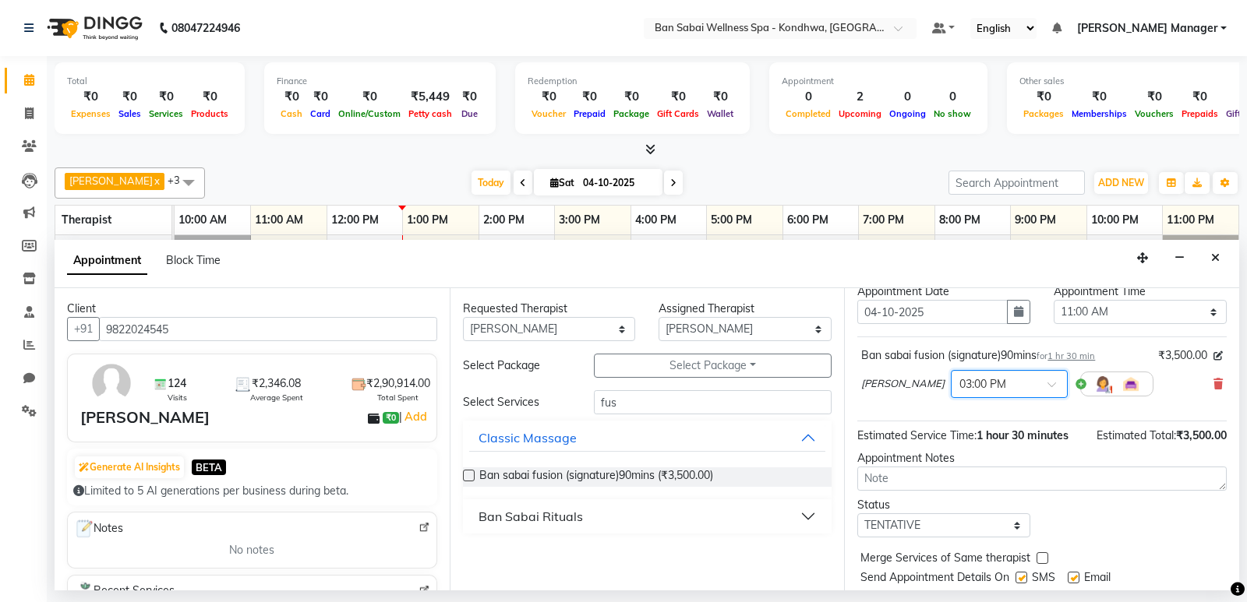
scroll to position [93, 0]
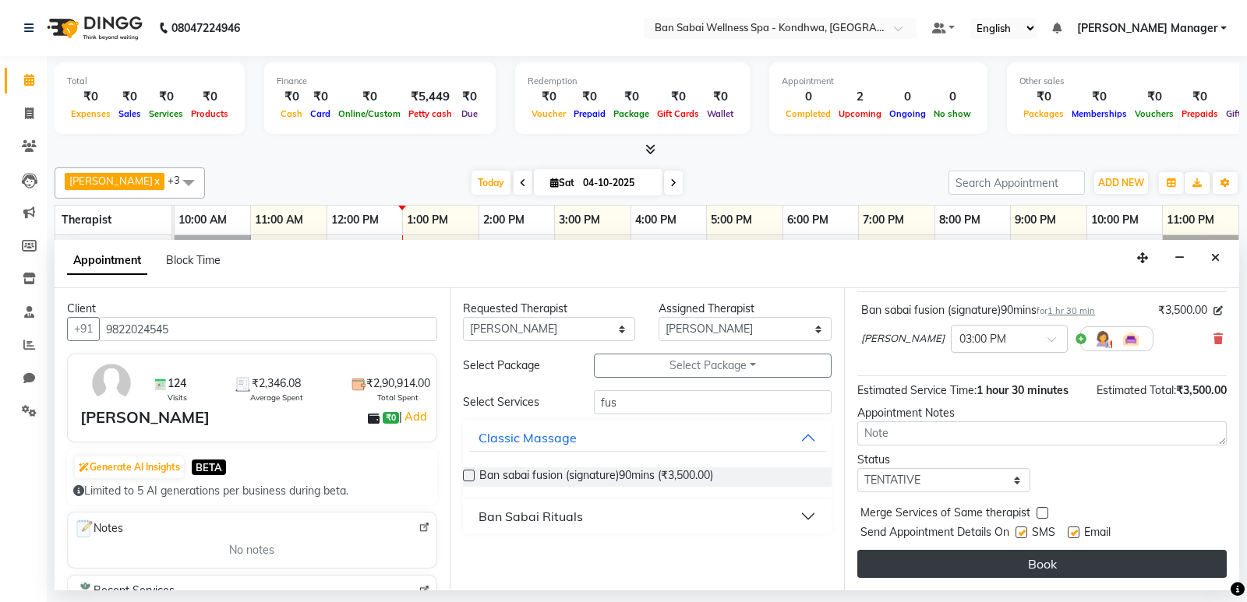
click at [964, 559] on button "Book" at bounding box center [1041, 564] width 369 height 28
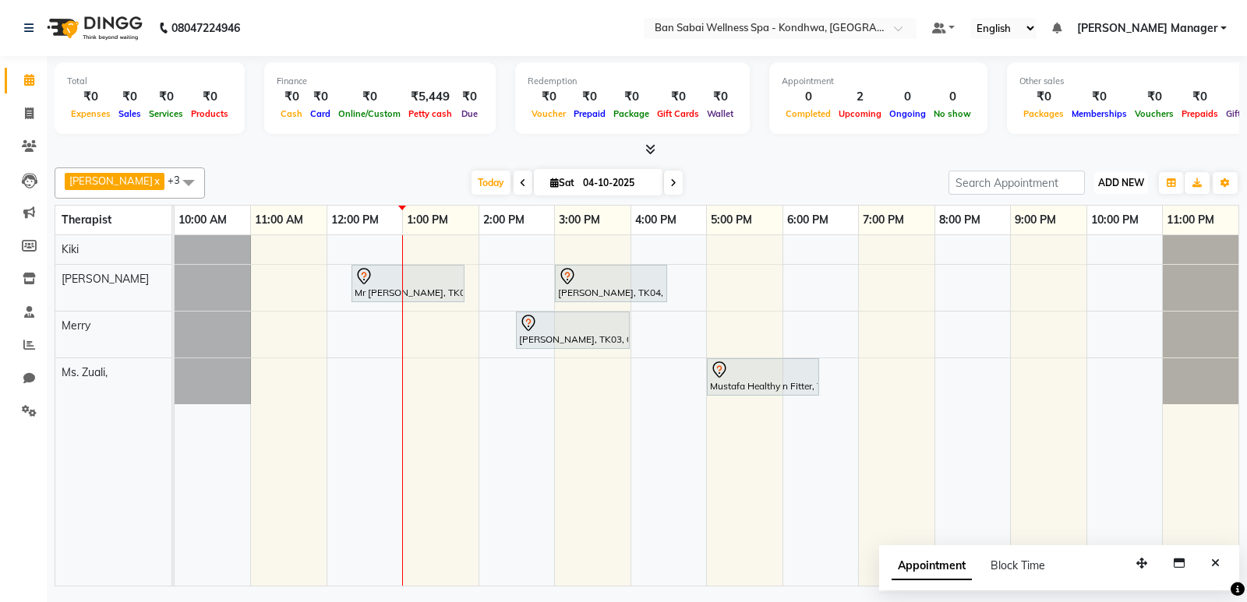
click at [1105, 181] on span "ADD NEW" at bounding box center [1121, 183] width 46 height 12
click at [1103, 209] on button "Add Appointment" at bounding box center [1085, 213] width 123 height 20
select select "tentative"
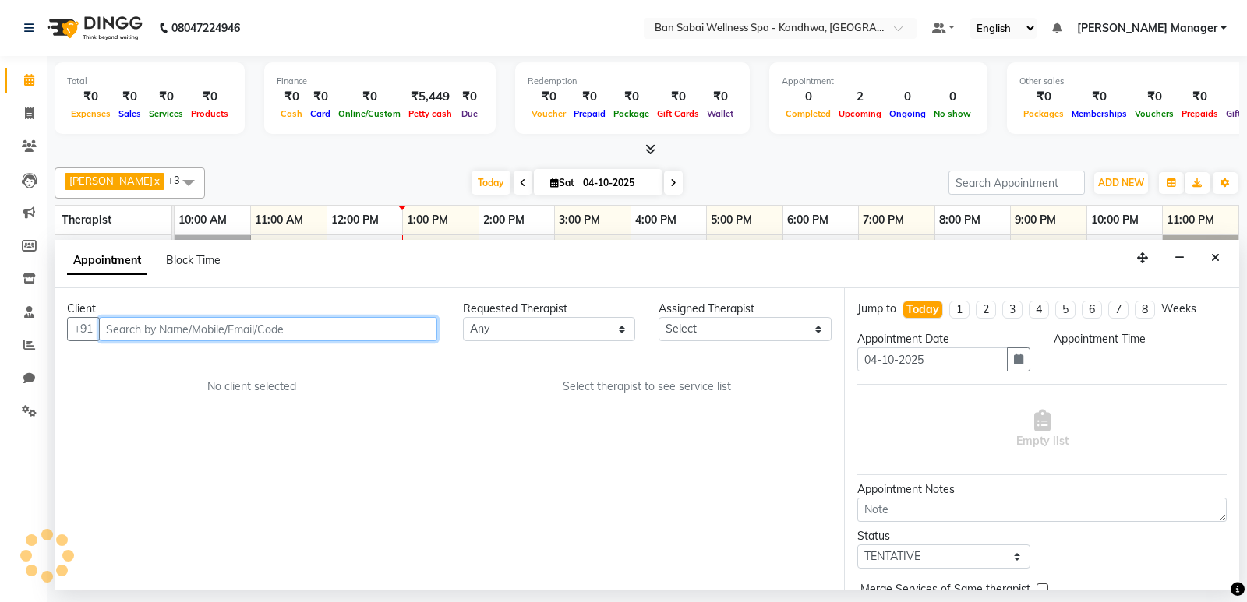
select select "660"
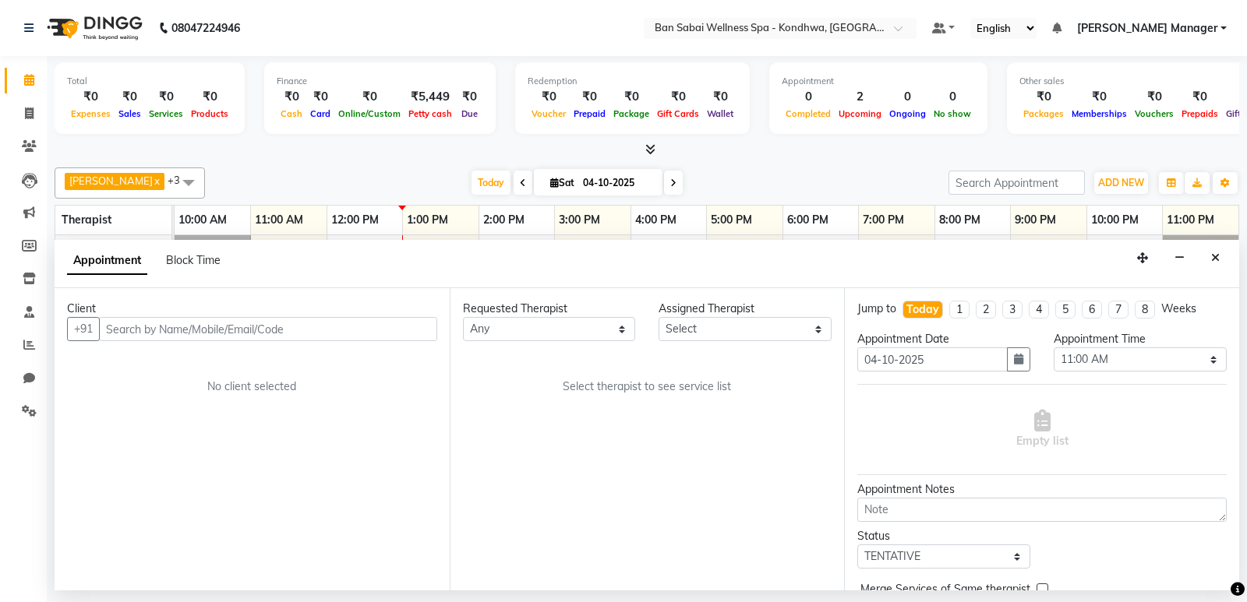
click at [356, 316] on div "Client" at bounding box center [252, 309] width 370 height 16
click at [341, 336] on input "text" at bounding box center [268, 329] width 338 height 24
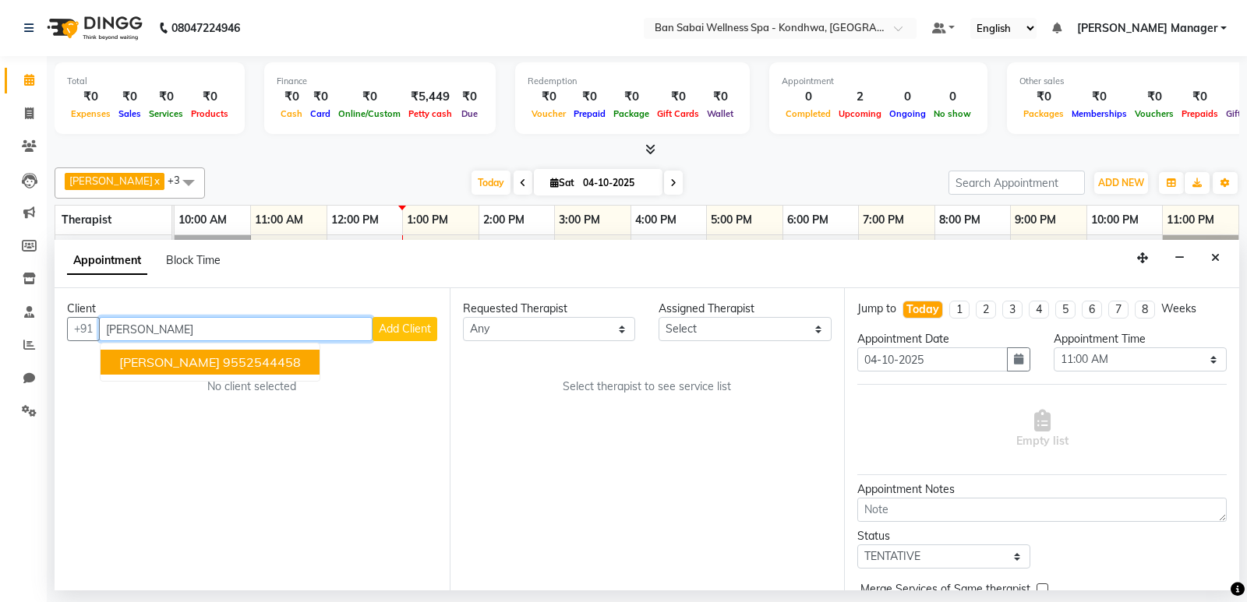
click at [249, 367] on ngb-highlight "9552544458" at bounding box center [262, 363] width 78 height 16
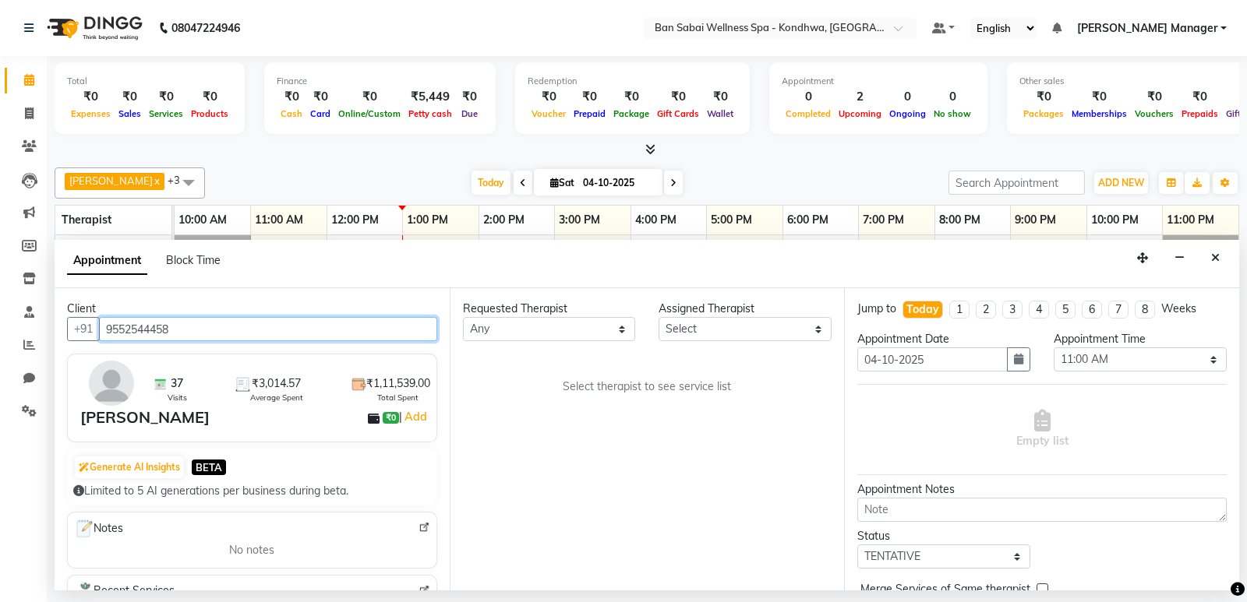
type input "9552544458"
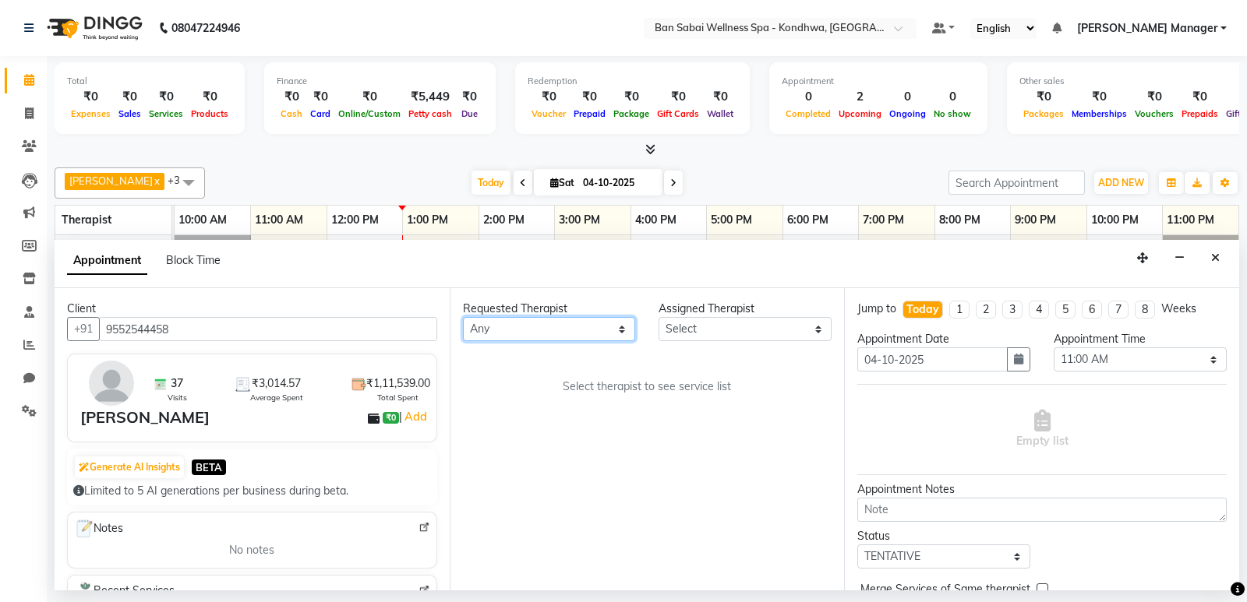
click at [496, 327] on select "Any Kiki [PERSON_NAME] [PERSON_NAME] Ms. Zuali," at bounding box center [549, 329] width 173 height 24
select select "78620"
click at [463, 317] on select "Any Kiki [PERSON_NAME] [PERSON_NAME] Ms. Zuali," at bounding box center [549, 329] width 173 height 24
select select "78620"
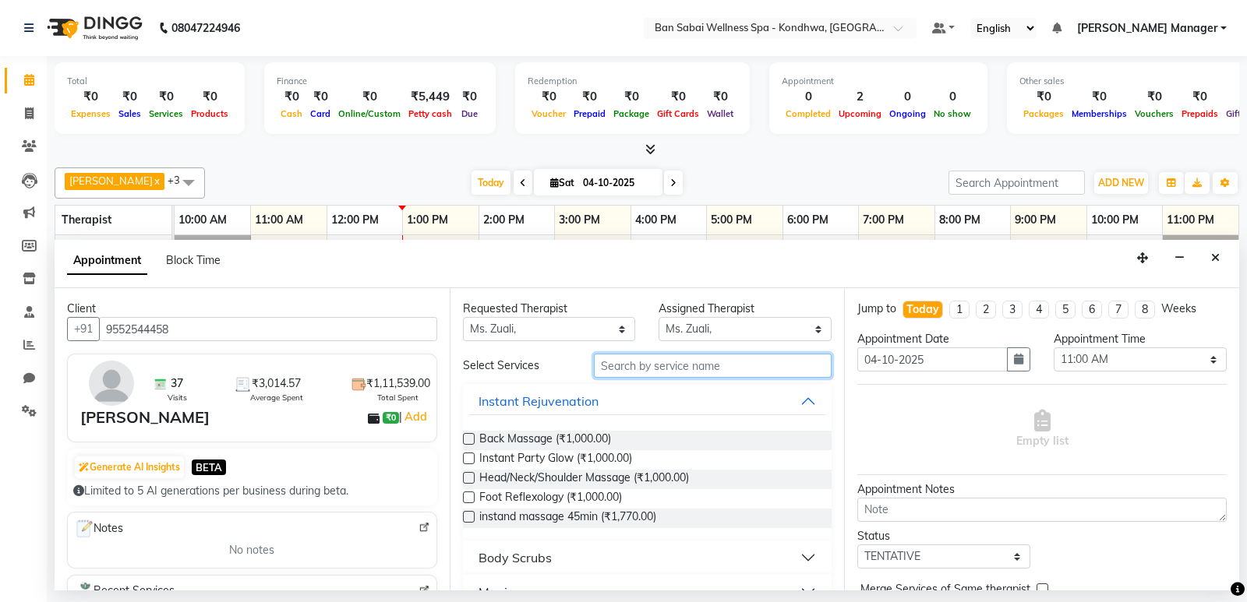
click at [624, 366] on input "text" at bounding box center [713, 366] width 238 height 24
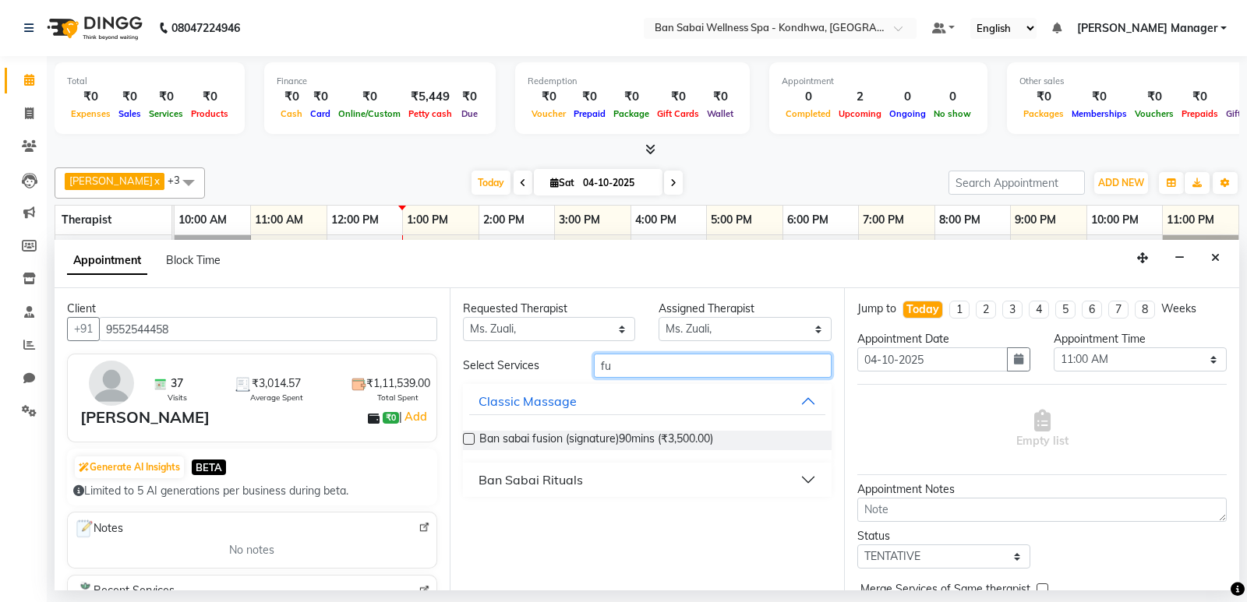
type input "fu"
drag, startPoint x: 468, startPoint y: 436, endPoint x: 718, endPoint y: 422, distance: 250.6
click at [468, 437] on label at bounding box center [469, 439] width 12 height 12
click at [468, 437] on input "checkbox" at bounding box center [468, 441] width 10 height 10
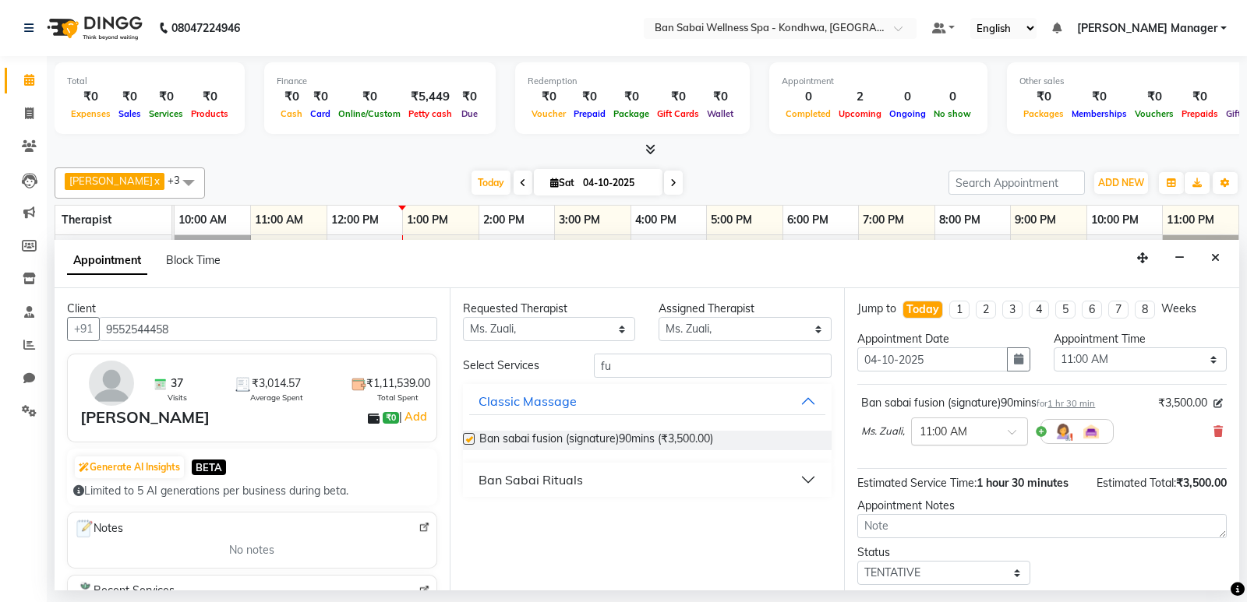
checkbox input "false"
click at [994, 432] on div at bounding box center [969, 430] width 115 height 16
click at [966, 517] on div "04:35 PM" at bounding box center [969, 521] width 115 height 29
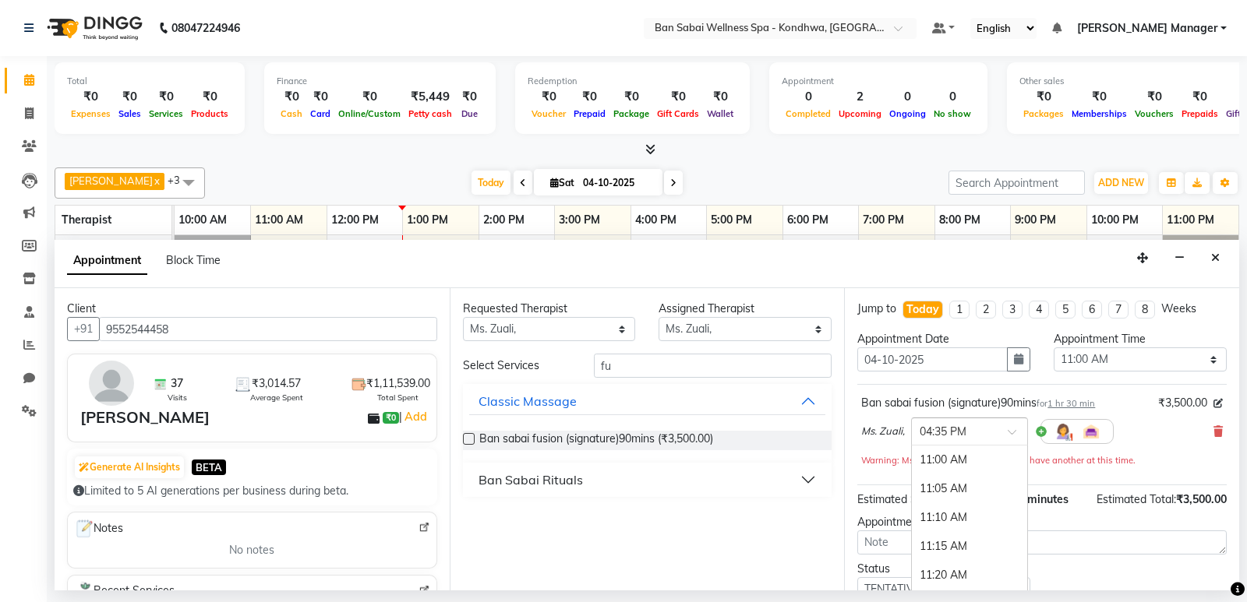
click at [968, 443] on div "× 04:35 PM" at bounding box center [969, 432] width 117 height 28
click at [948, 507] on div "04:30 PM" at bounding box center [969, 509] width 115 height 29
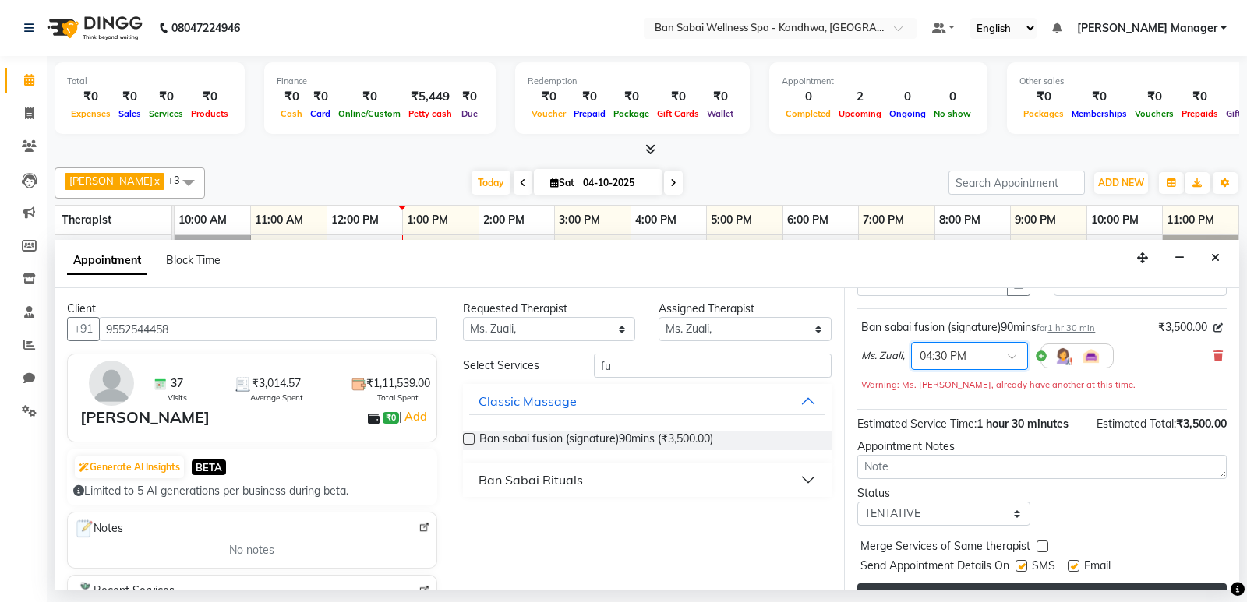
scroll to position [109, 0]
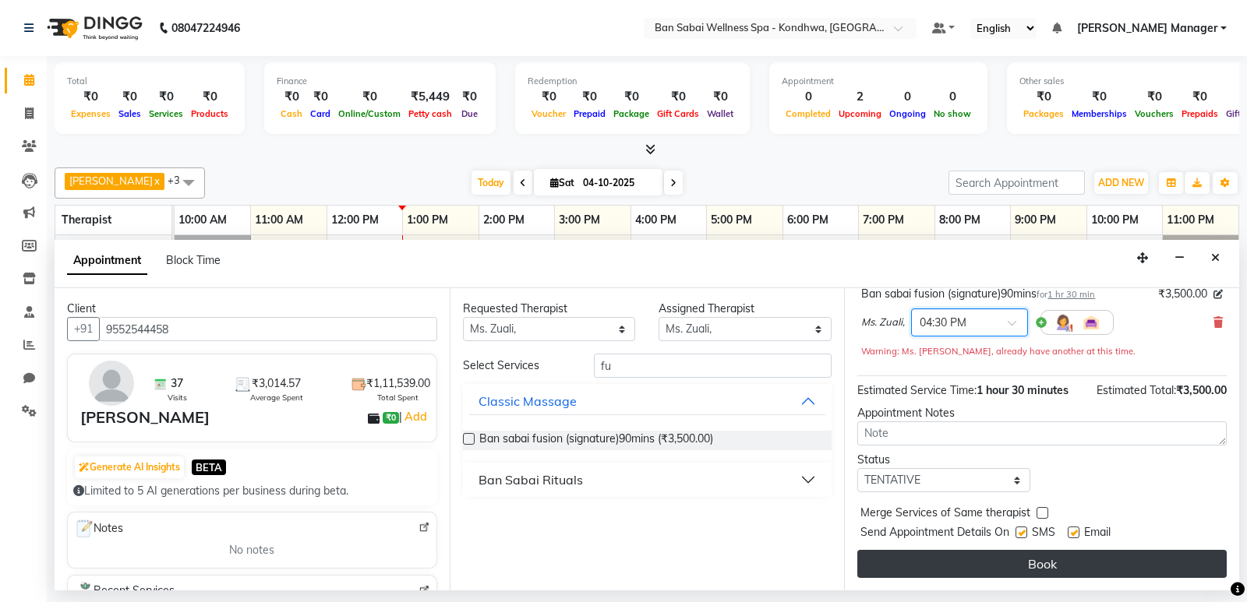
click at [960, 567] on button "Book" at bounding box center [1041, 564] width 369 height 28
